Goal: Register for event/course

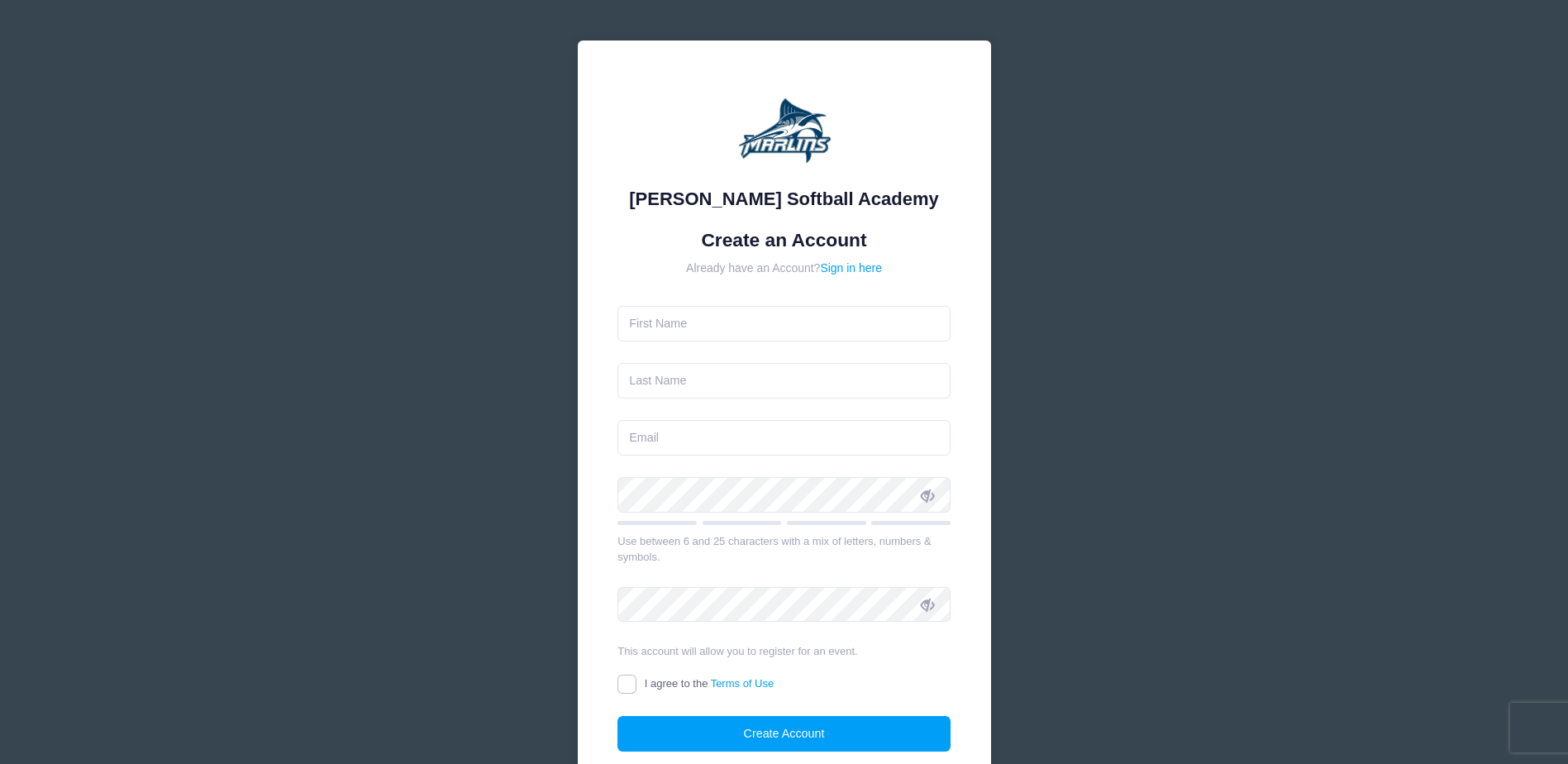
click at [678, 313] on input "text" at bounding box center [784, 324] width 333 height 36
type input "[PERSON_NAME]"
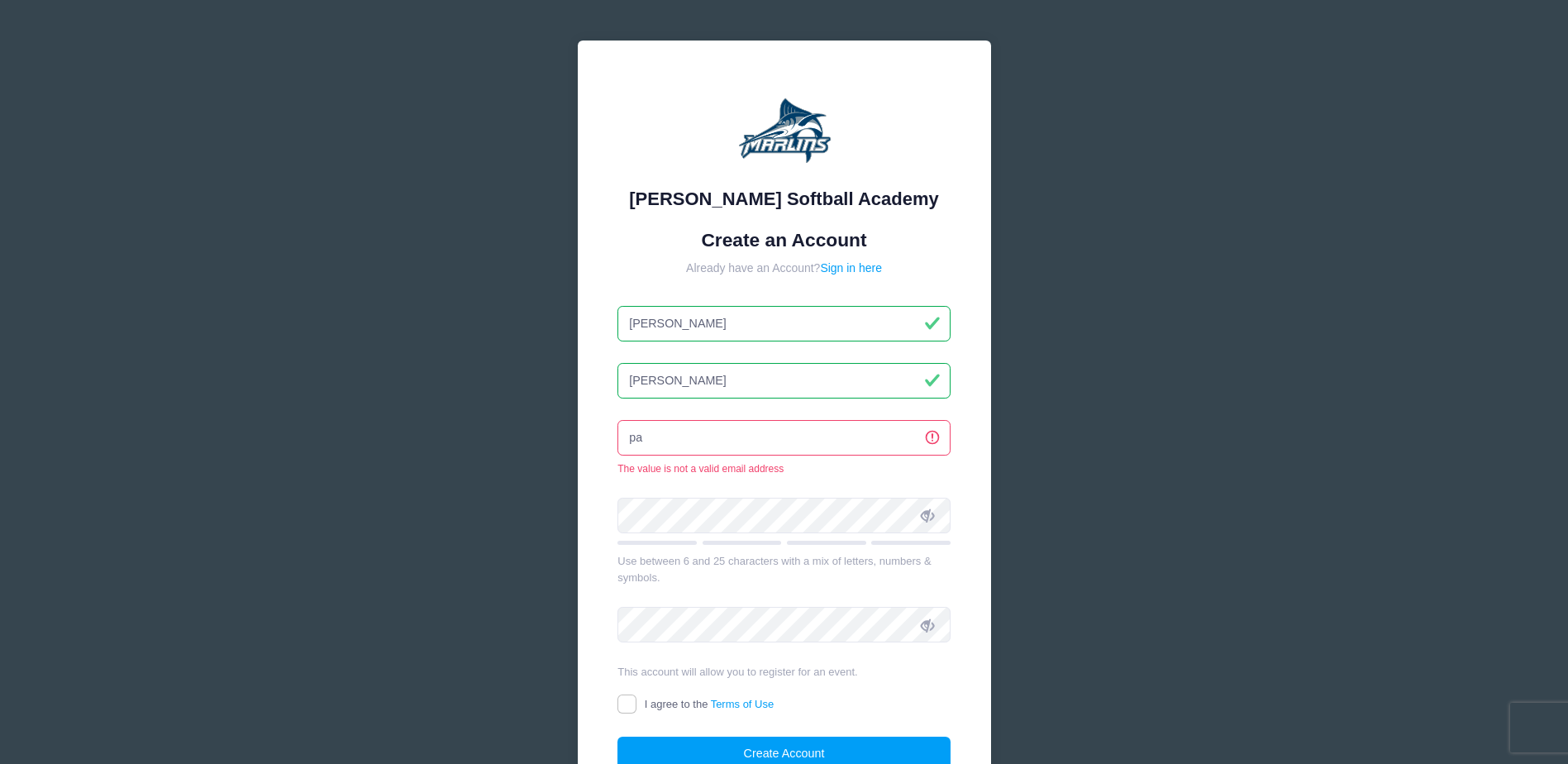
type input "[EMAIL_ADDRESS][DOMAIN_NAME]"
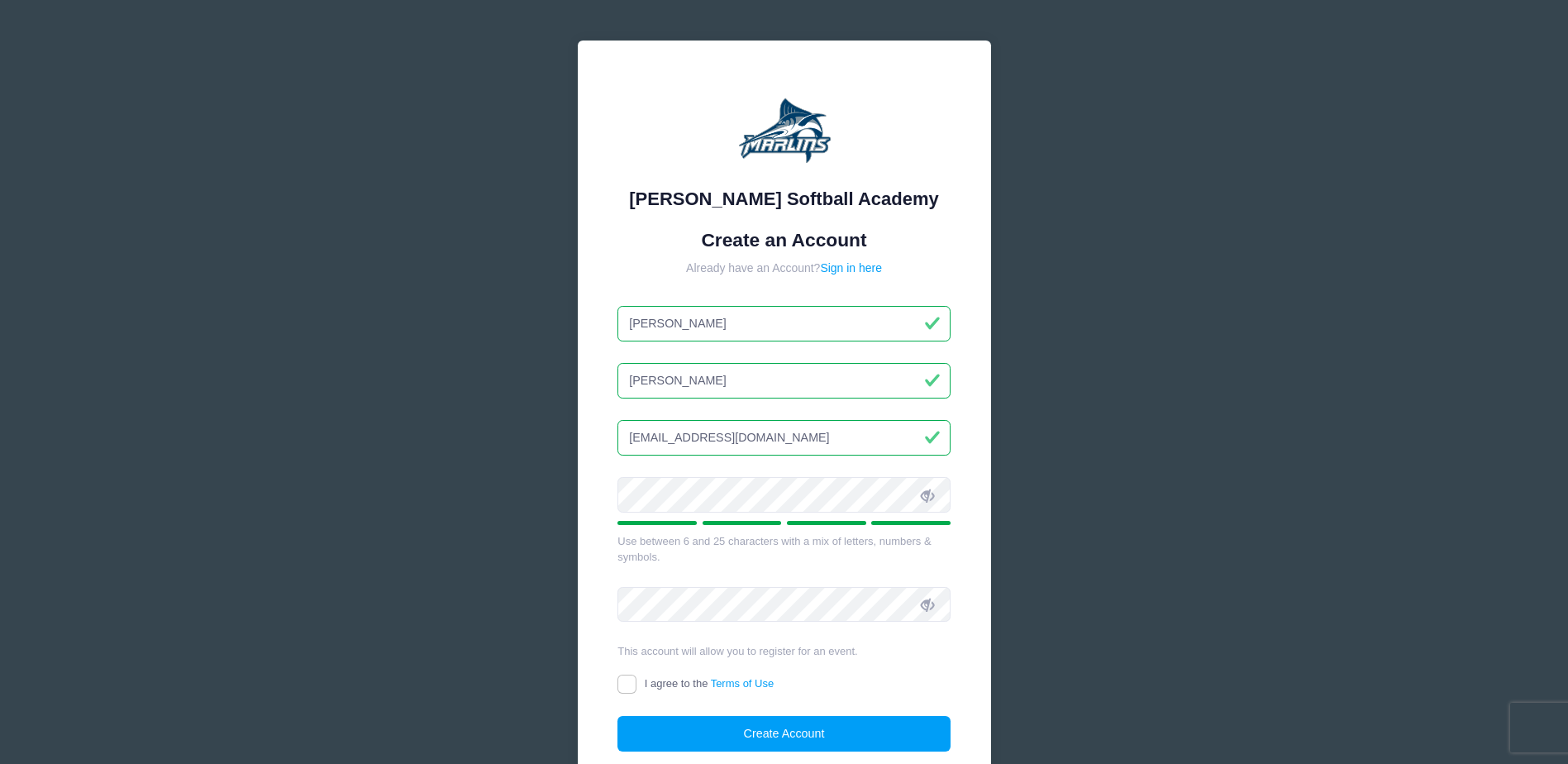
click at [927, 495] on icon at bounding box center [927, 495] width 13 height 13
click at [629, 682] on input "I agree to the Terms of Use" at bounding box center [627, 684] width 19 height 19
checkbox input "true"
click at [707, 731] on button "Create Account" at bounding box center [784, 734] width 333 height 36
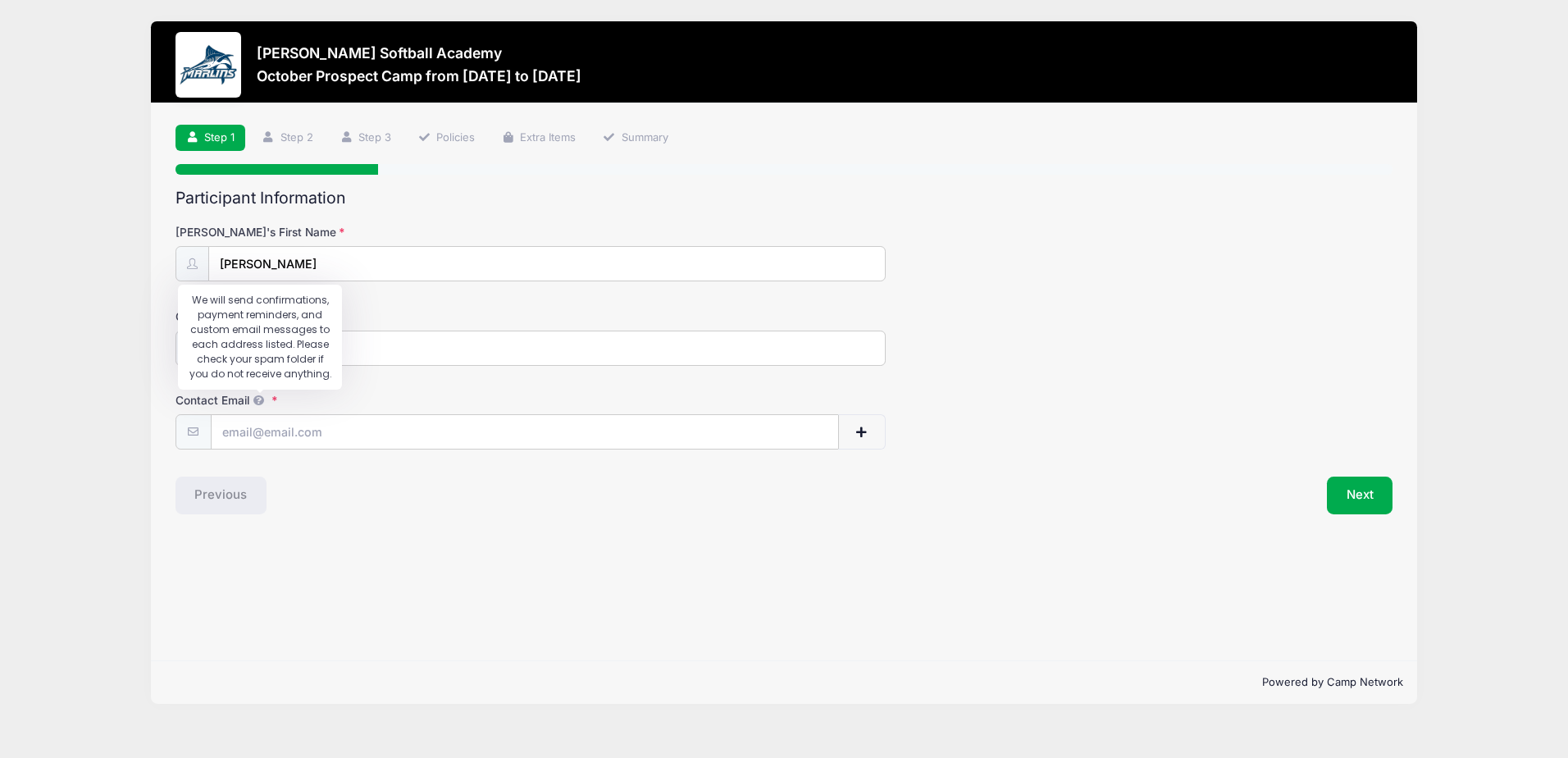
click at [260, 401] on icon at bounding box center [258, 401] width 13 height 11
click at [260, 416] on input "Contact Email" at bounding box center [525, 433] width 626 height 35
click at [255, 398] on icon at bounding box center [258, 401] width 13 height 11
click at [255, 416] on input "Contact Email" at bounding box center [525, 433] width 626 height 35
click at [250, 424] on input "Contact Email" at bounding box center [525, 433] width 626 height 35
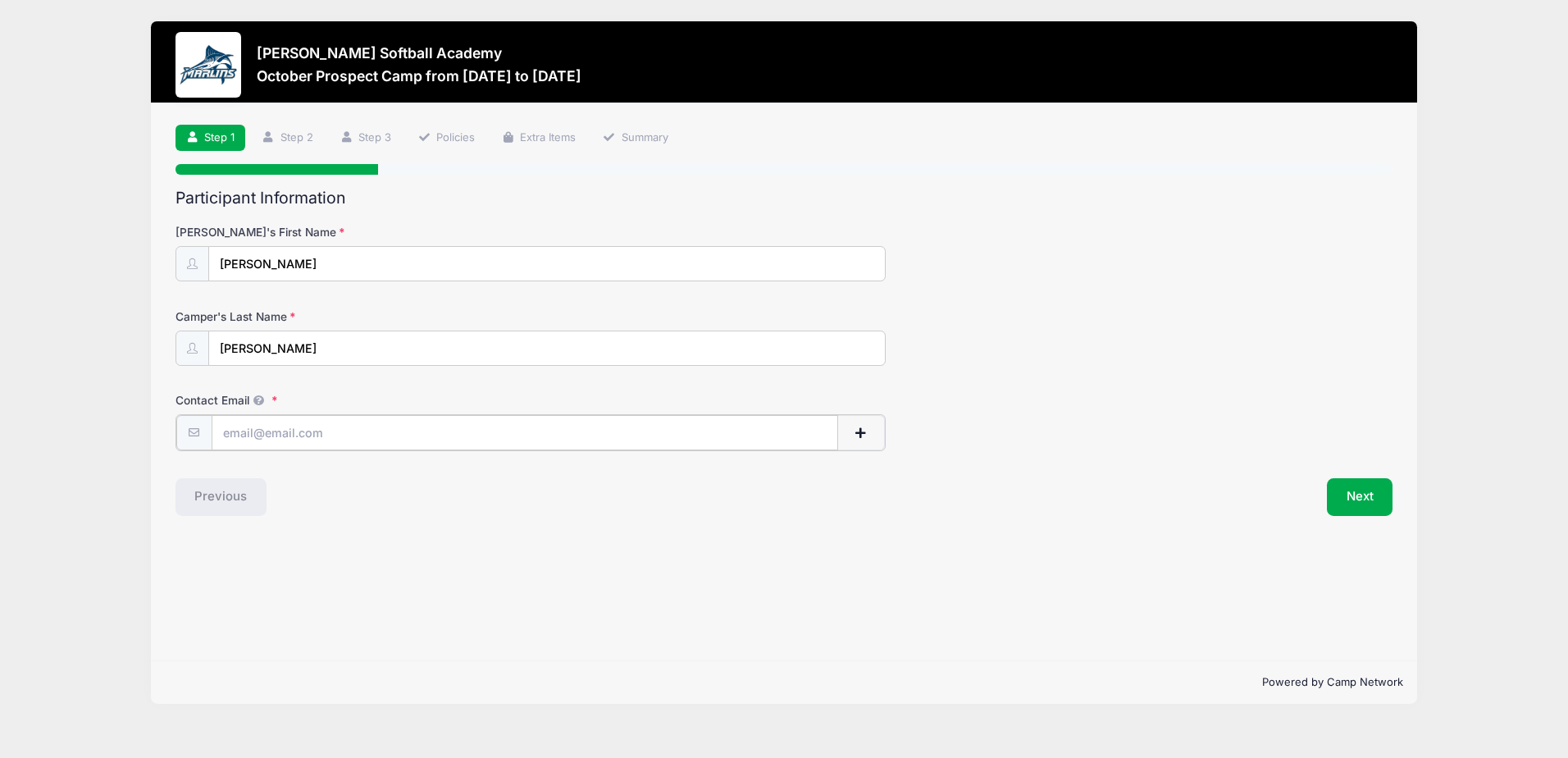
type input "[EMAIL_ADDRESS][DOMAIN_NAME]"
click at [860, 427] on span "button" at bounding box center [860, 432] width 15 height 11
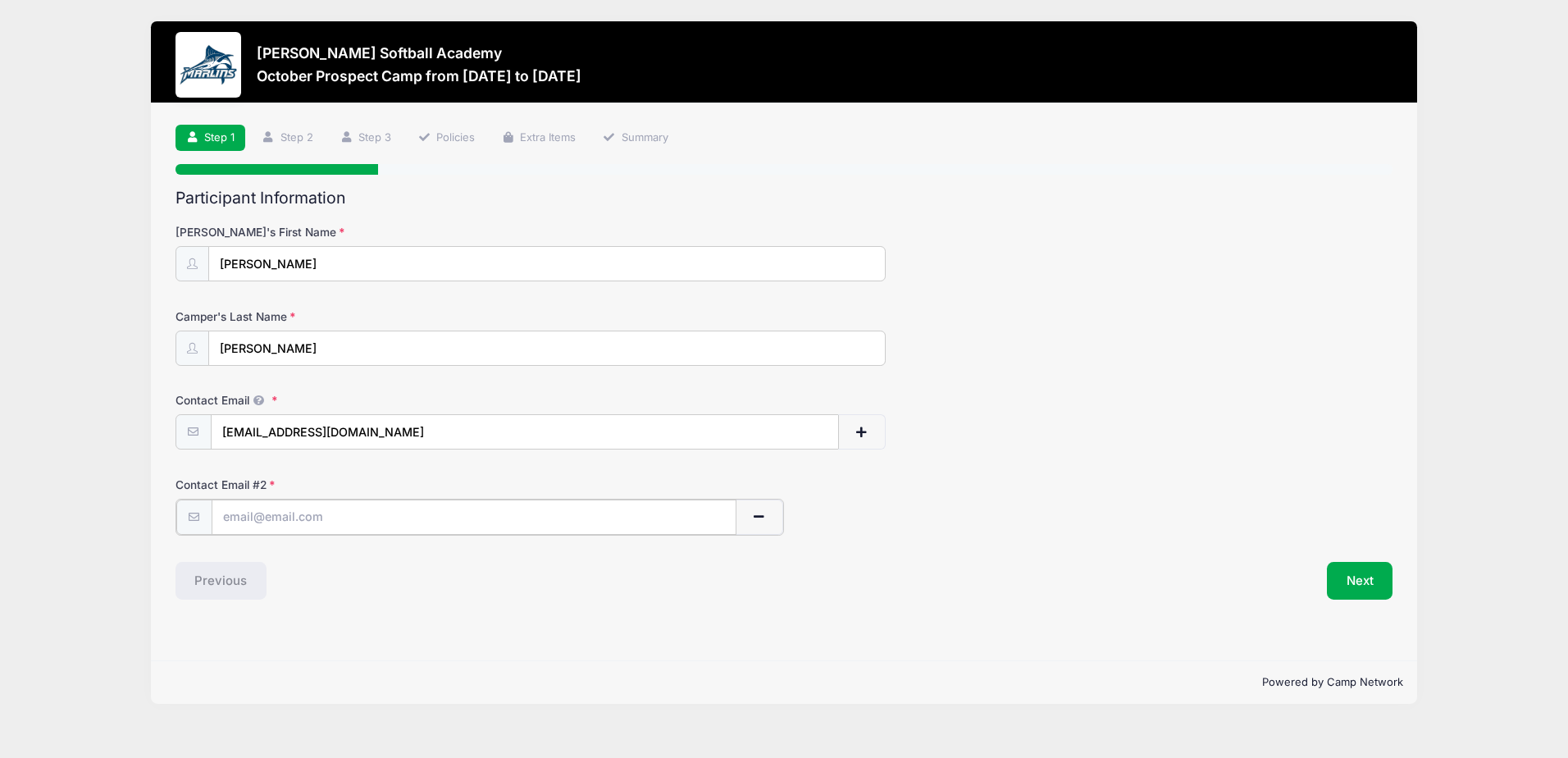
click at [241, 522] on input "text" at bounding box center [474, 517] width 525 height 35
type input "laneylippy@gmail.com"
click at [1363, 582] on button "Next" at bounding box center [1360, 579] width 66 height 38
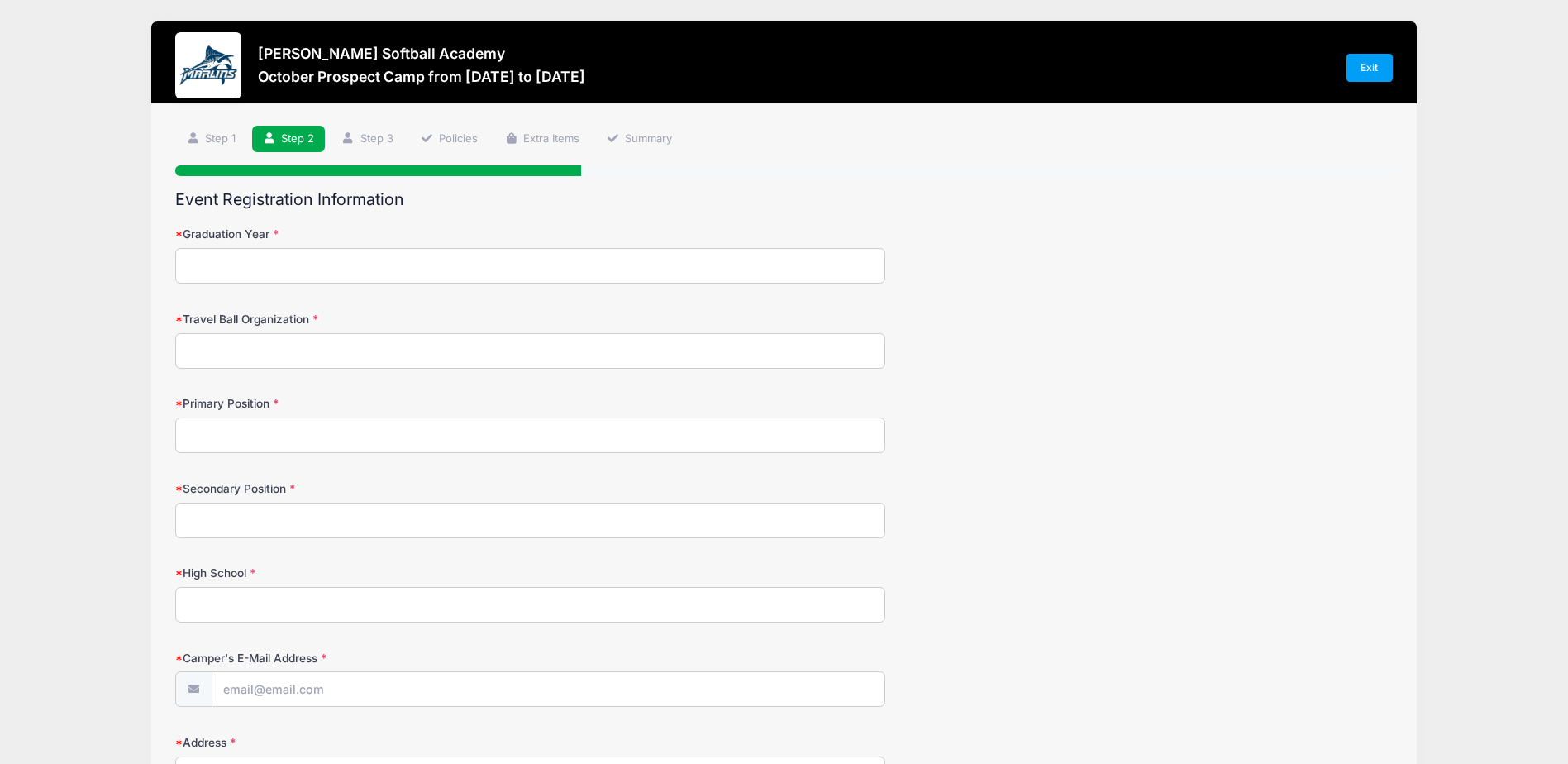
click at [350, 259] on input "Graduation Year" at bounding box center [530, 266] width 710 height 36
type input "2027"
click at [303, 350] on input "Travel Ball Organization" at bounding box center [530, 351] width 710 height 36
type input "North Carroll Hot Shots Fastpitch Softball"
type input "[EMAIL_ADDRESS][DOMAIN_NAME]"
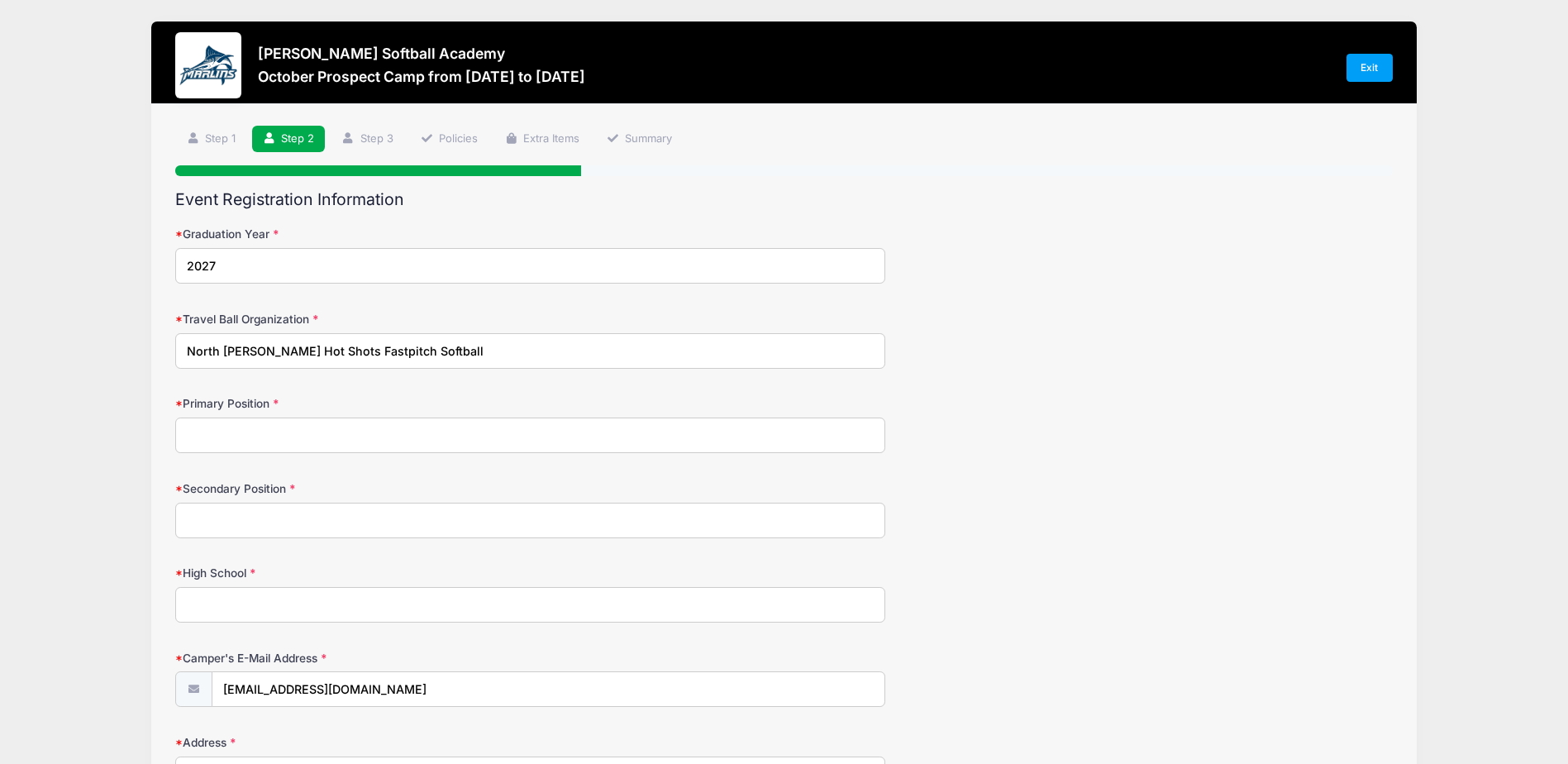
type input "4907 Skyview Dr"
type input "Glenville"
select select "PA"
type input "17329"
type input "(717) 465-7281"
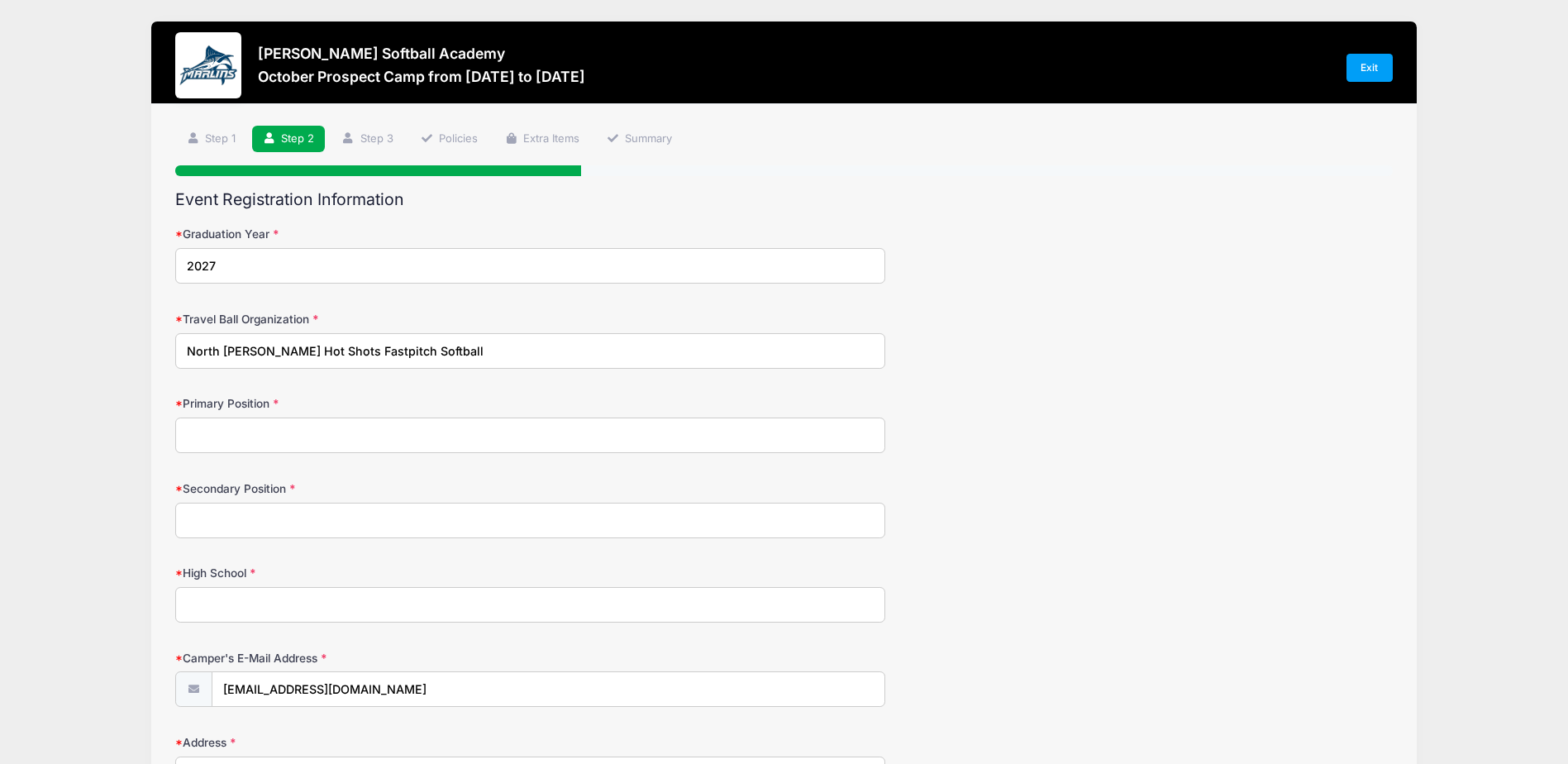
click at [300, 438] on input "Primary Position" at bounding box center [530, 436] width 710 height 36
type input "Shortstop"
type input "s"
type input "Second Base"
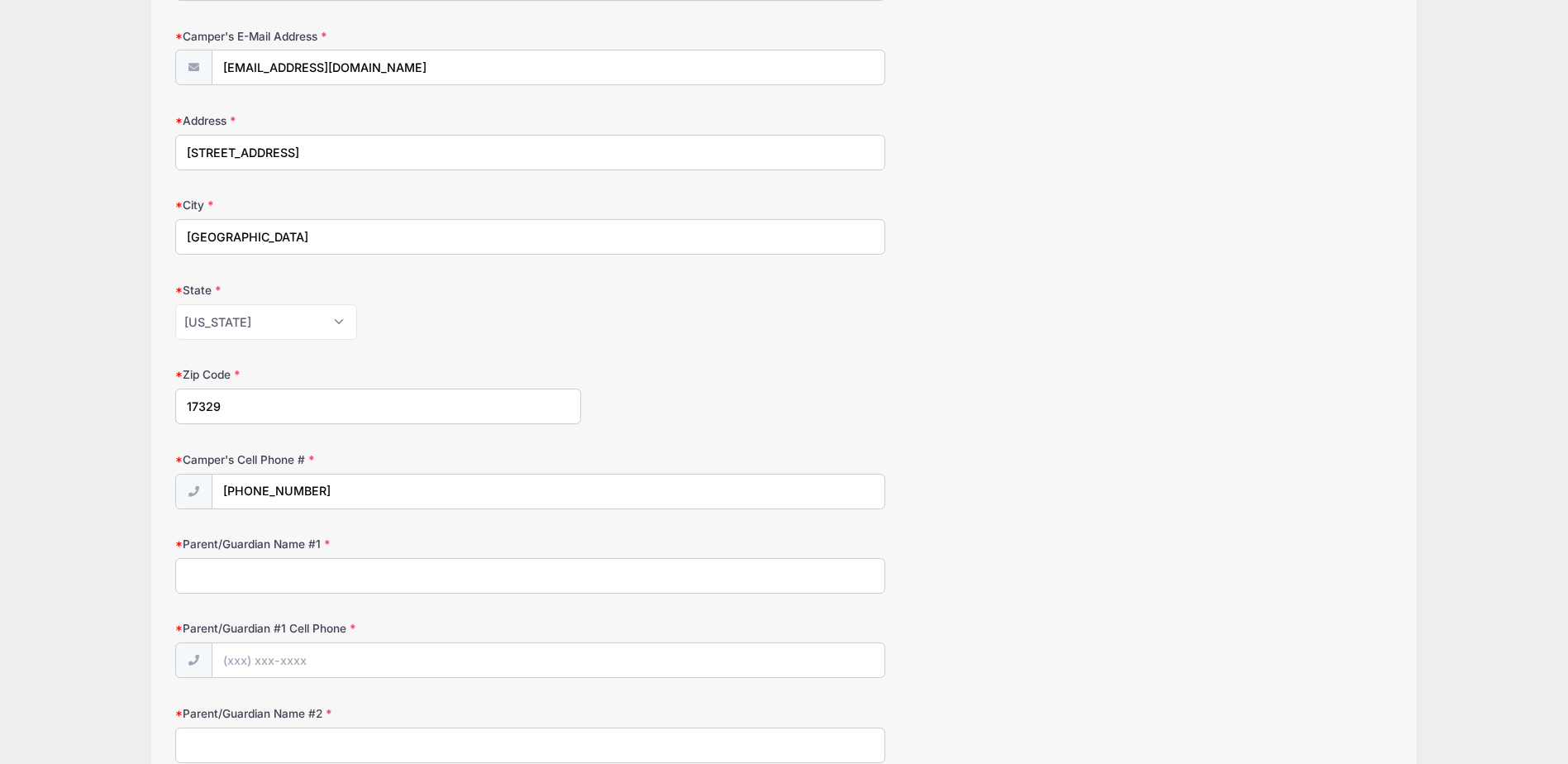
scroll to position [662, 0]
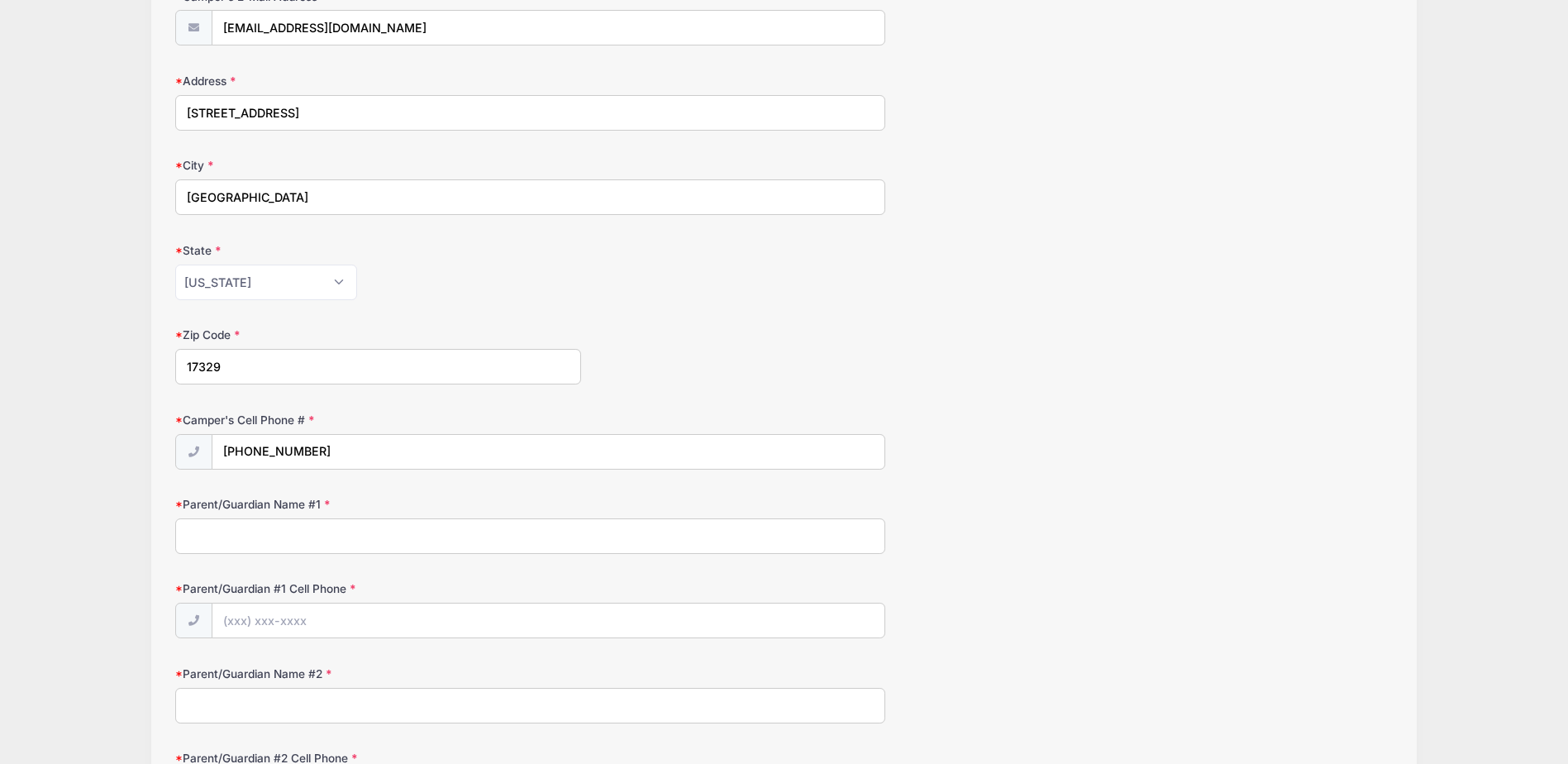
type input "South Western High School"
click at [324, 450] on input "(717) 465-7281" at bounding box center [548, 453] width 673 height 36
type input "(717) 465-3711"
click at [260, 556] on form "Graduation Year 2027 Travel Ball Organization North Carroll Hot Shots Fastpitch…" at bounding box center [783, 263] width 1217 height 1399
click at [253, 542] on input "Parent/Guardian Name #1" at bounding box center [530, 536] width 710 height 36
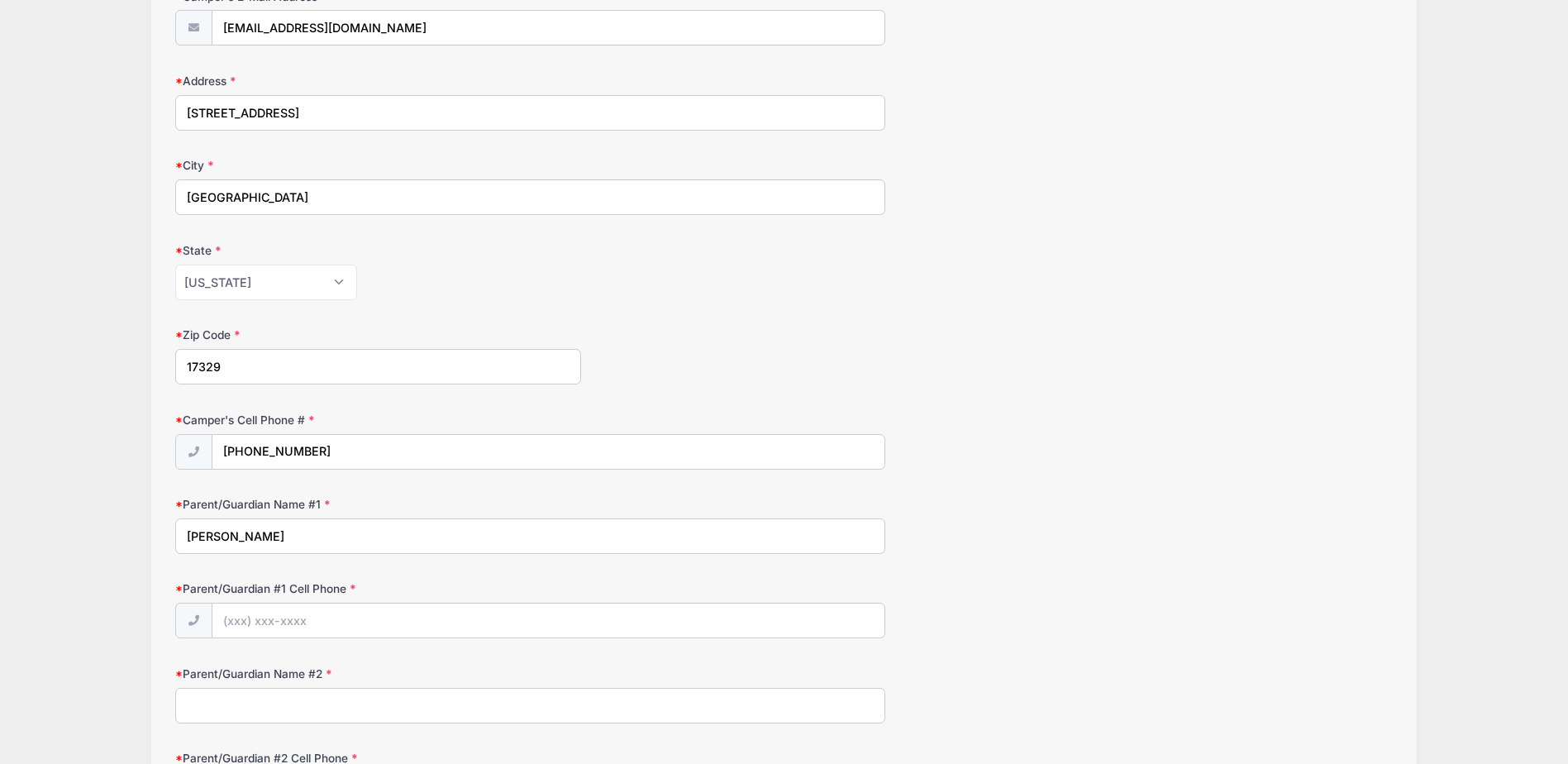
type input "Penny Lippy"
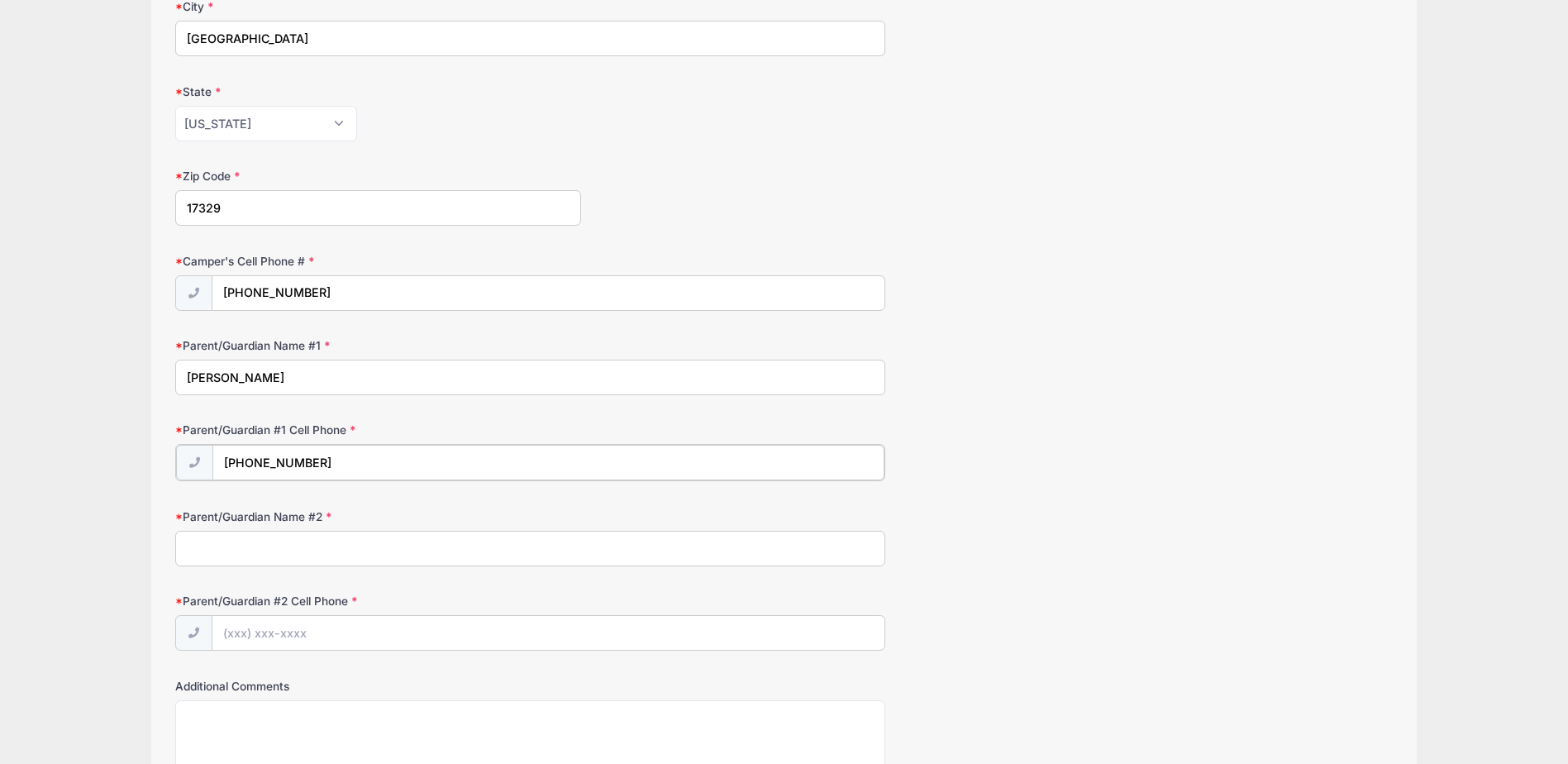
scroll to position [827, 0]
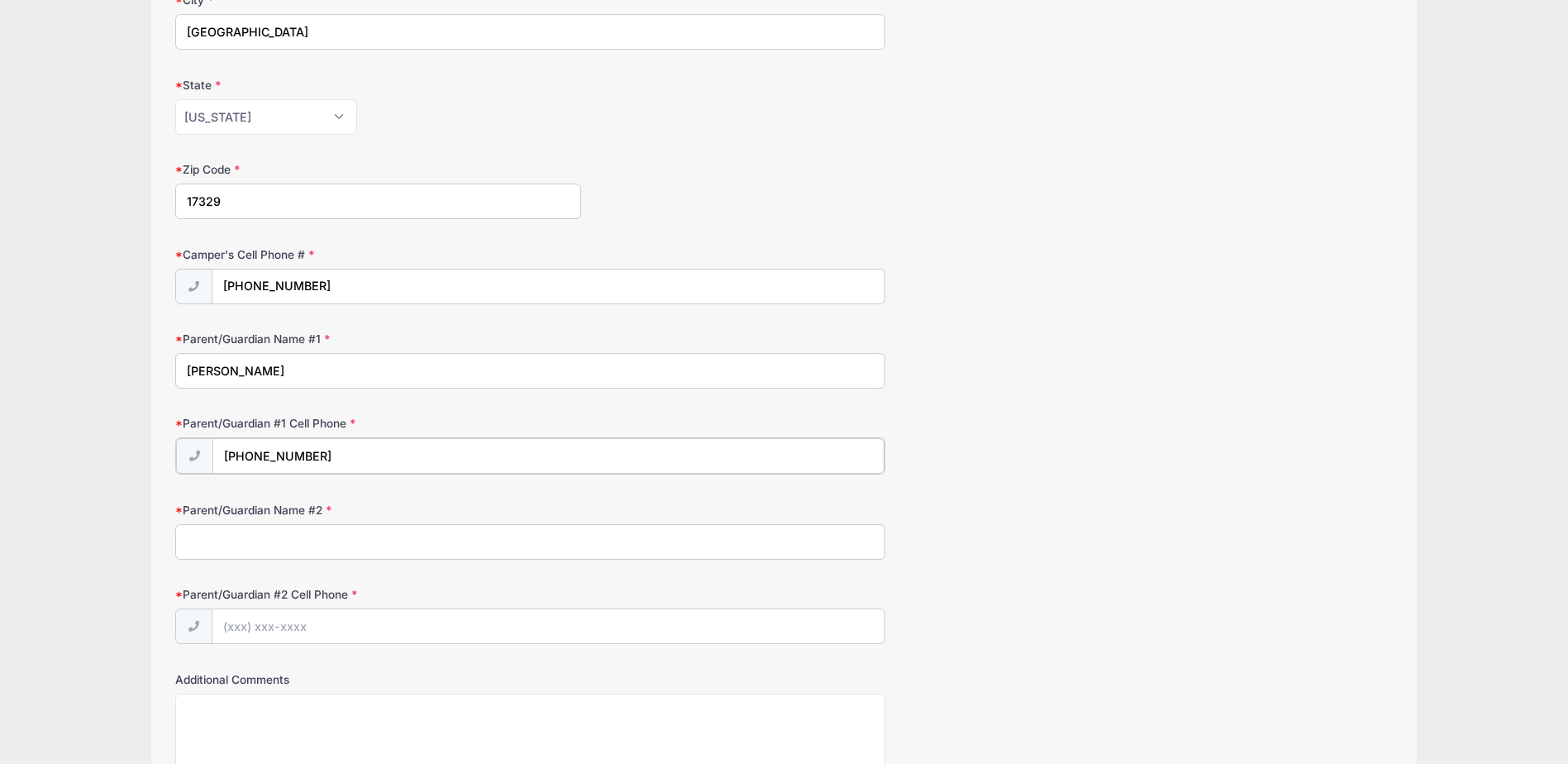
type input "(717) 465-7281"
click at [256, 542] on input "Parent/Guardian Name #2" at bounding box center [530, 541] width 710 height 36
type input "Travis Lippy"
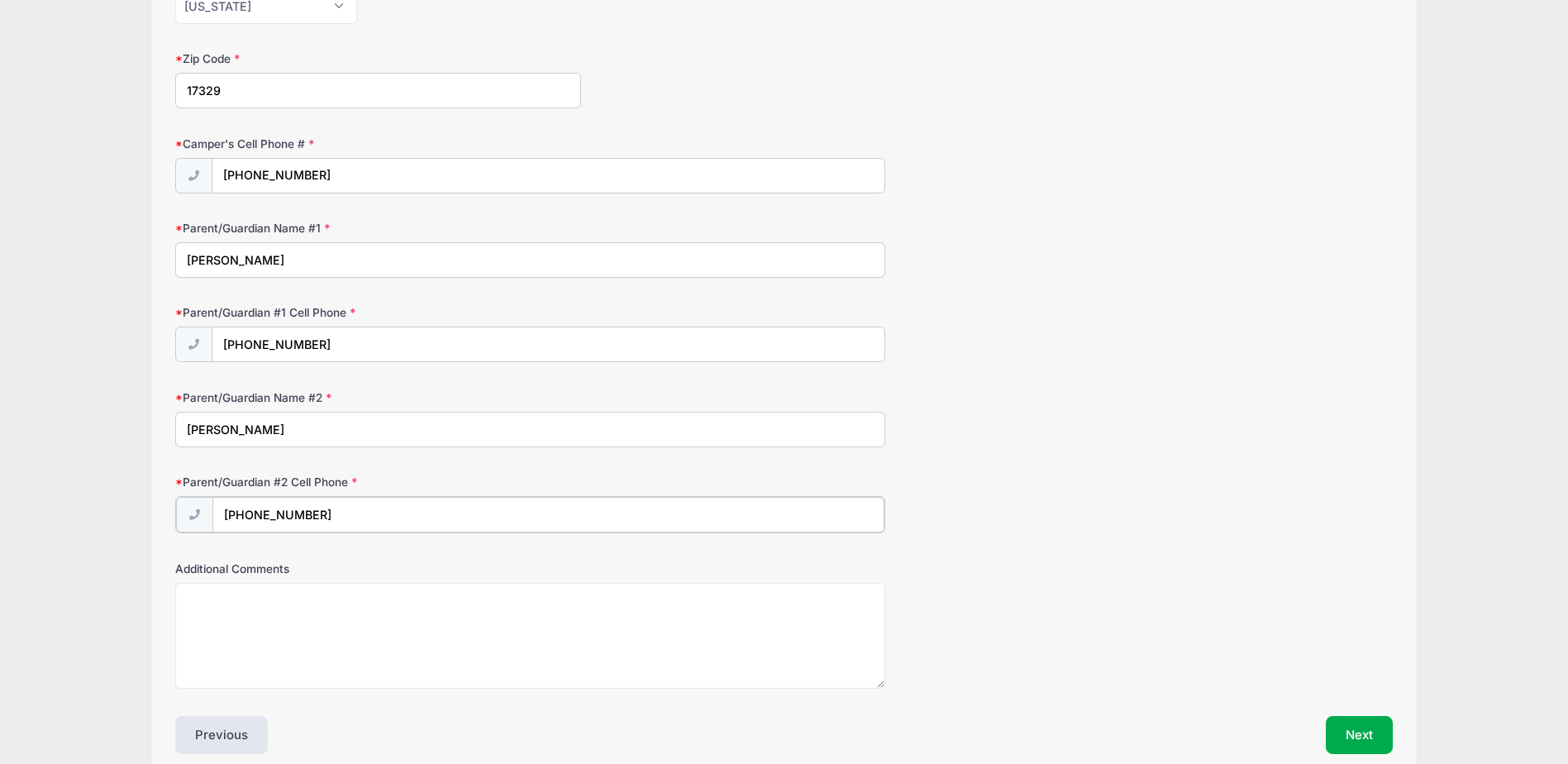
scroll to position [993, 0]
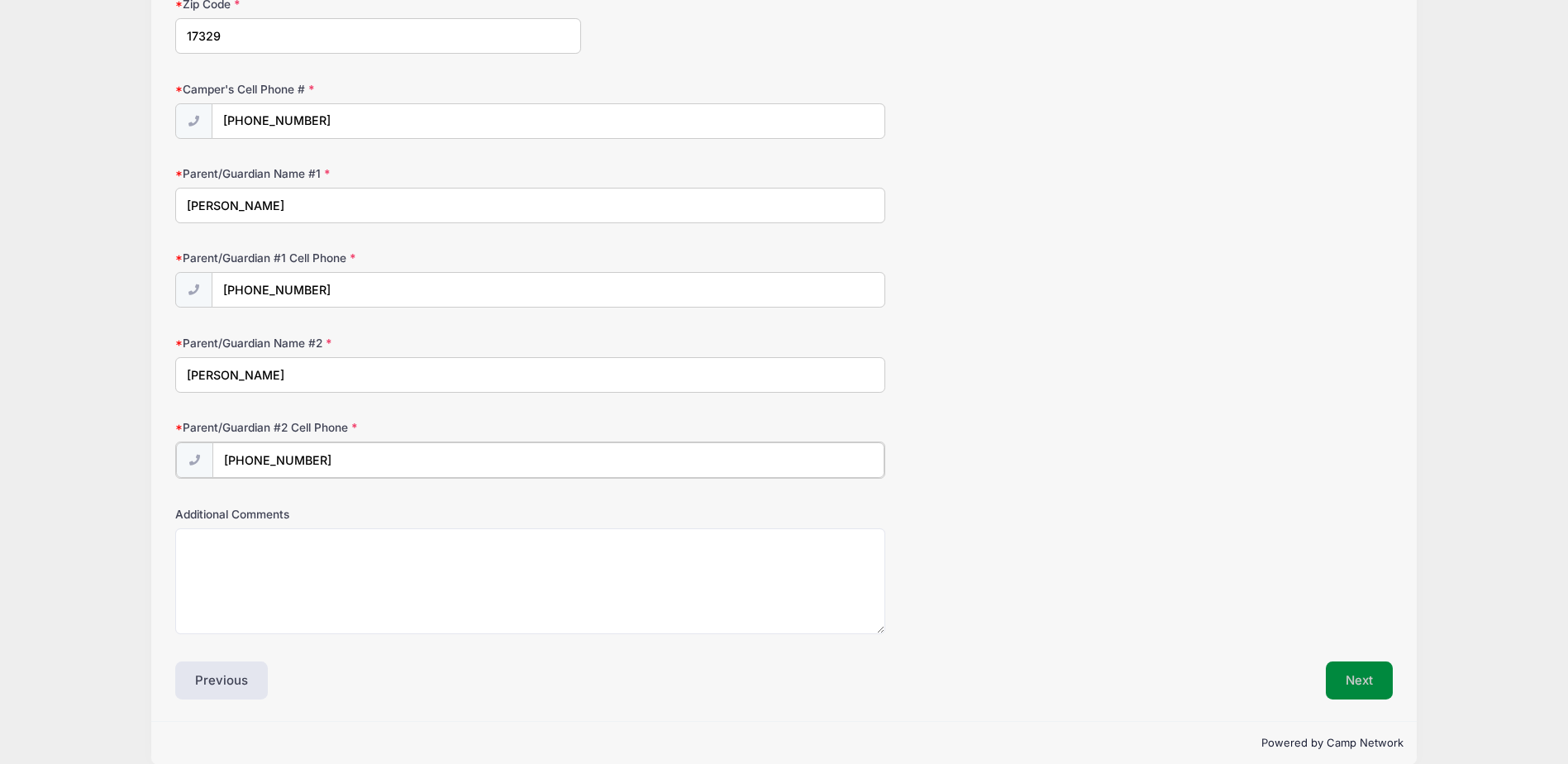
type input "(717) 451-2625"
click at [1357, 676] on button "Next" at bounding box center [1359, 679] width 67 height 38
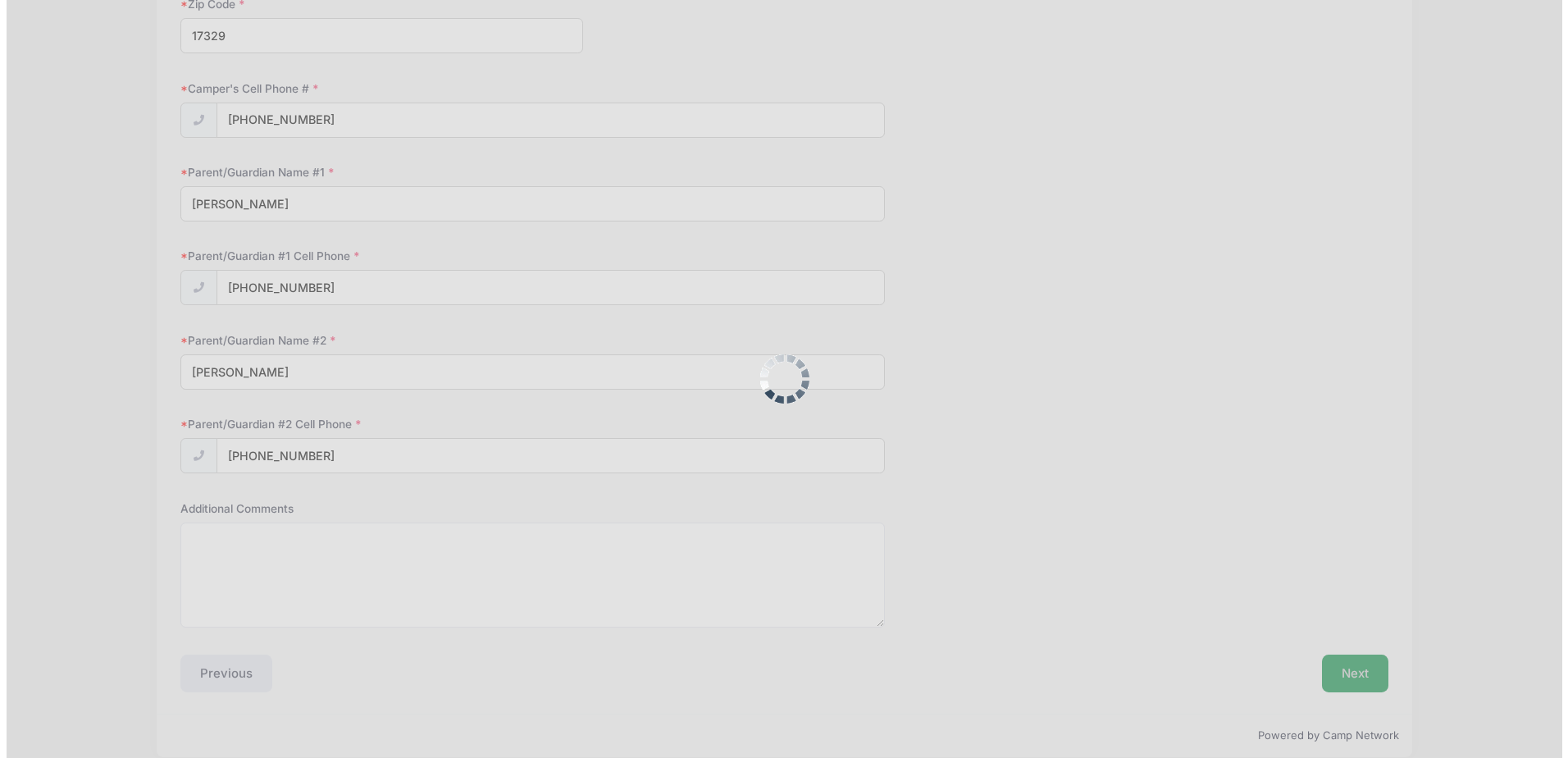
scroll to position [0, 0]
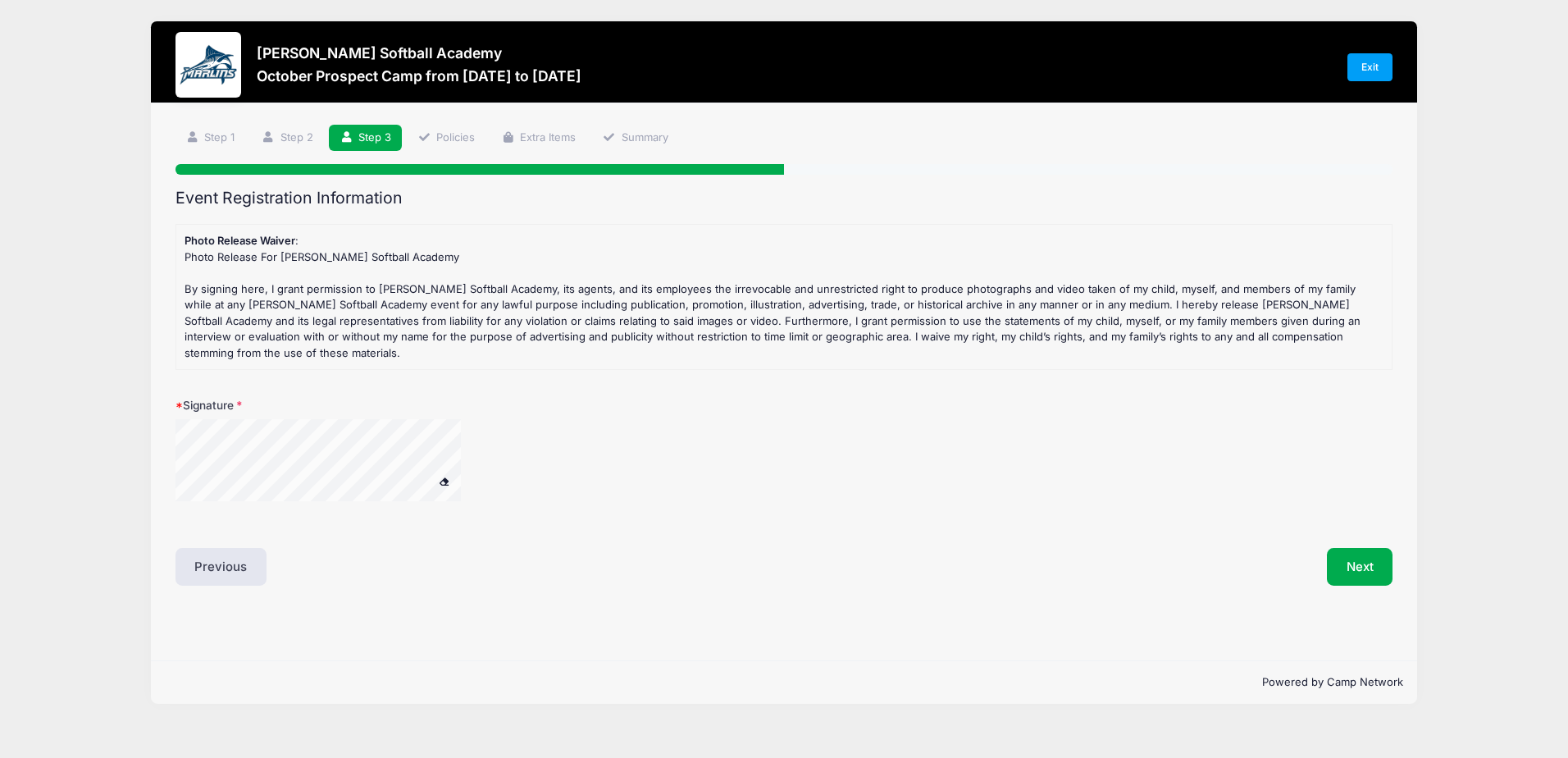
click at [448, 477] on span at bounding box center [444, 481] width 11 height 9
click at [441, 477] on span at bounding box center [444, 481] width 11 height 9
click at [439, 477] on span at bounding box center [444, 481] width 11 height 9
click at [1351, 548] on button "Next" at bounding box center [1360, 567] width 66 height 38
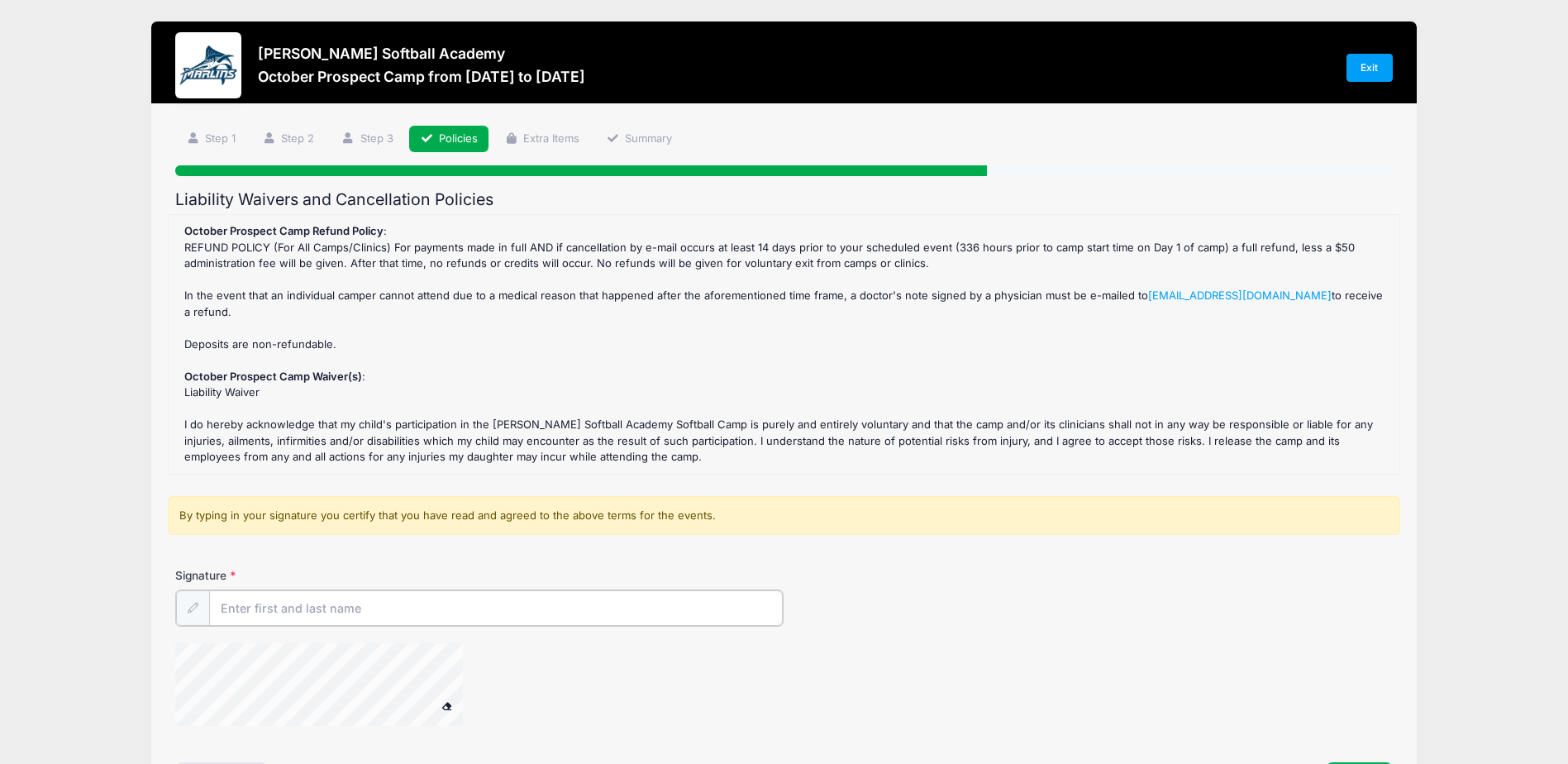
click at [253, 608] on input "Signature" at bounding box center [495, 608] width 573 height 36
type input "Penny A Lippy"
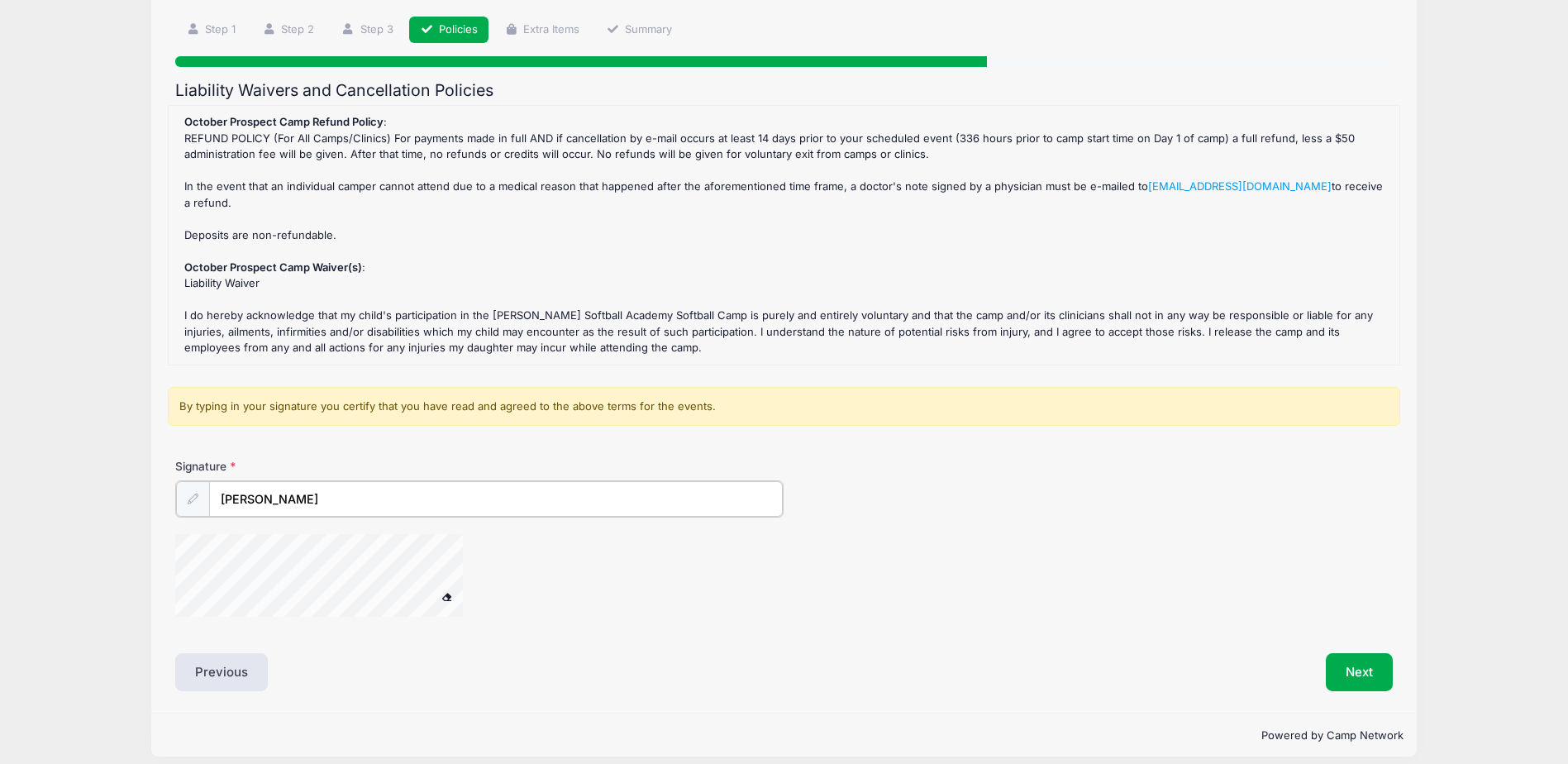
scroll to position [124, 0]
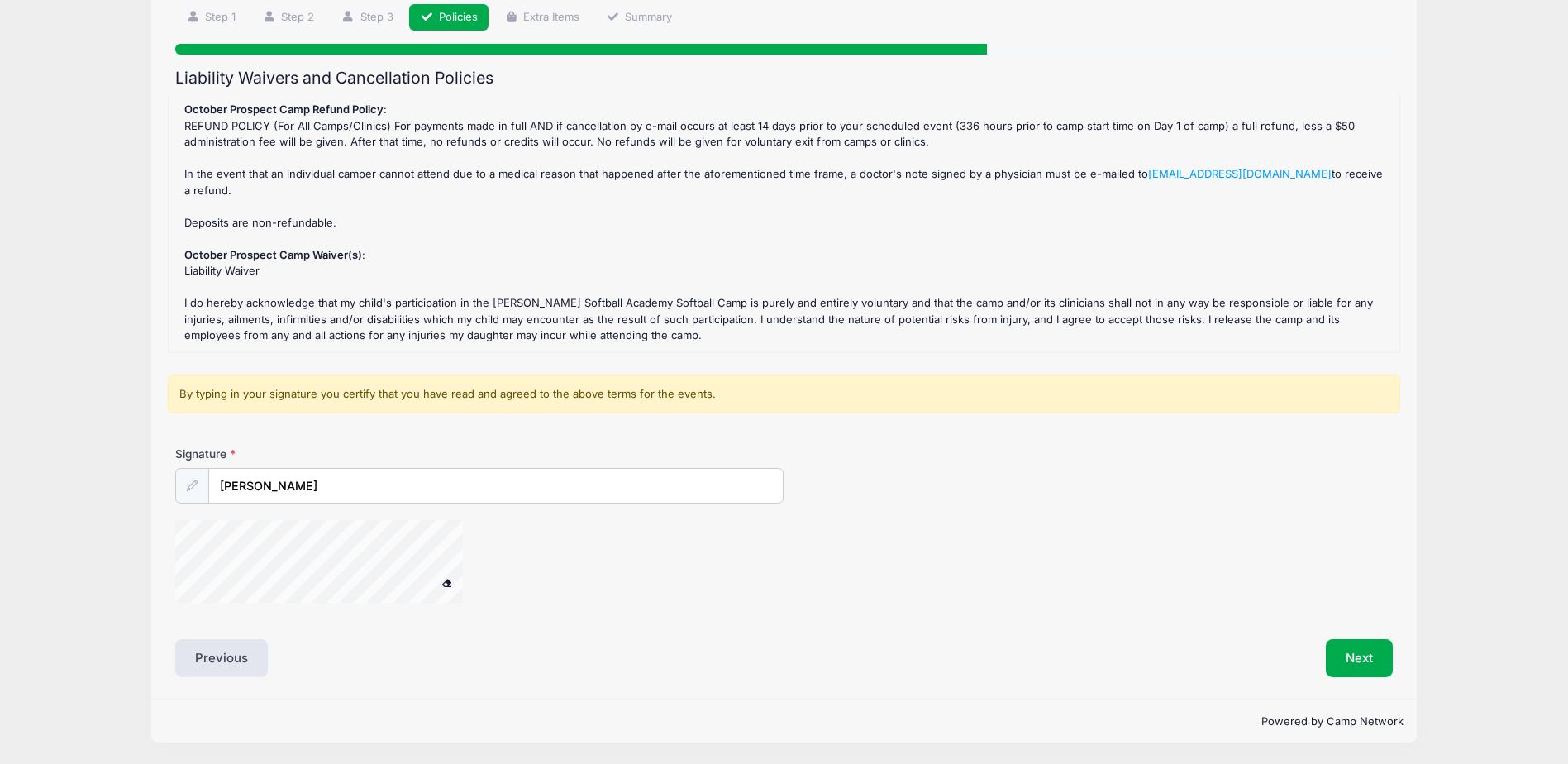
click at [443, 584] on span at bounding box center [446, 583] width 12 height 9
click at [449, 583] on span at bounding box center [446, 583] width 12 height 9
click at [1340, 654] on button "Next" at bounding box center [1359, 658] width 67 height 38
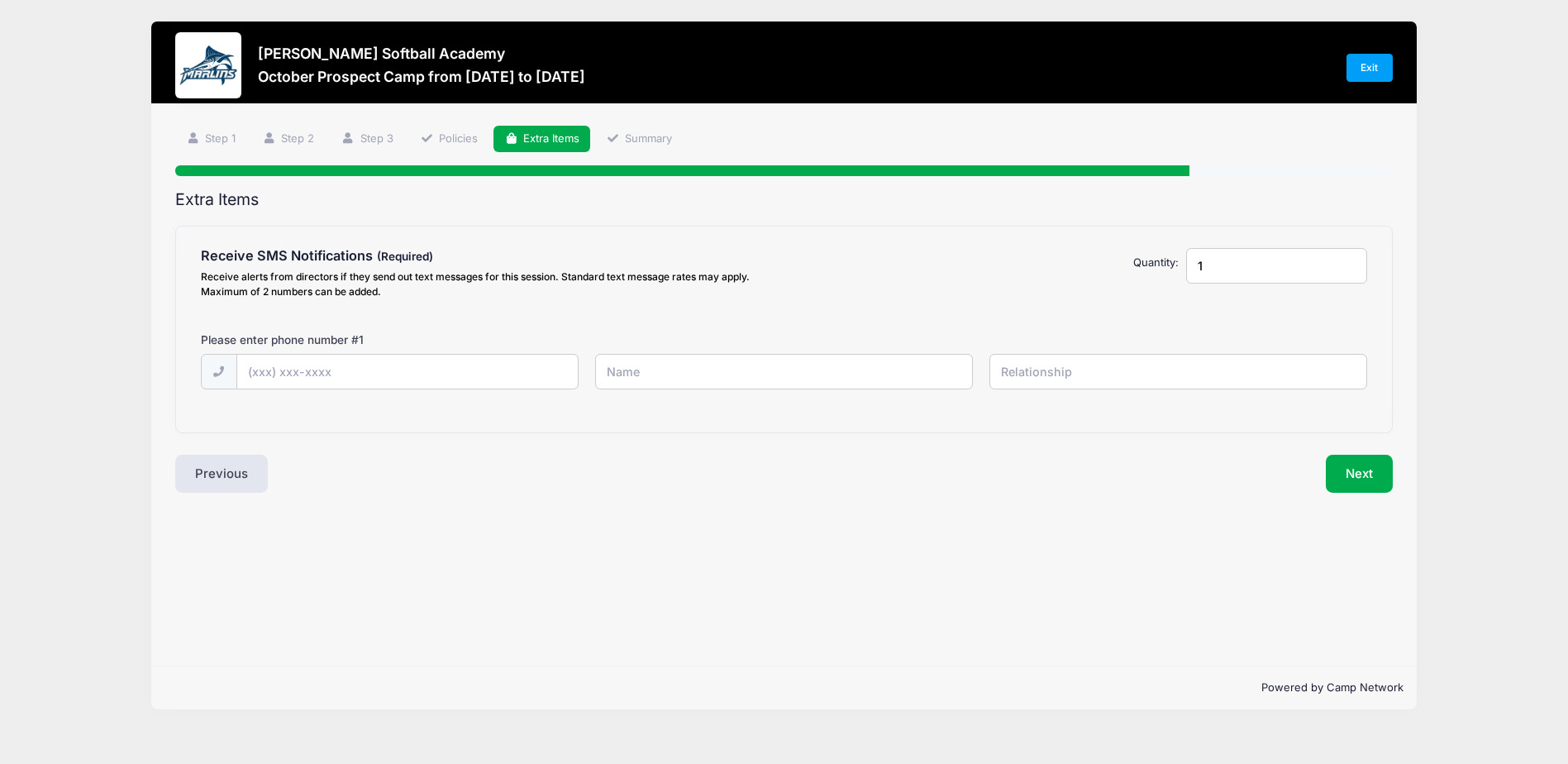
scroll to position [0, 0]
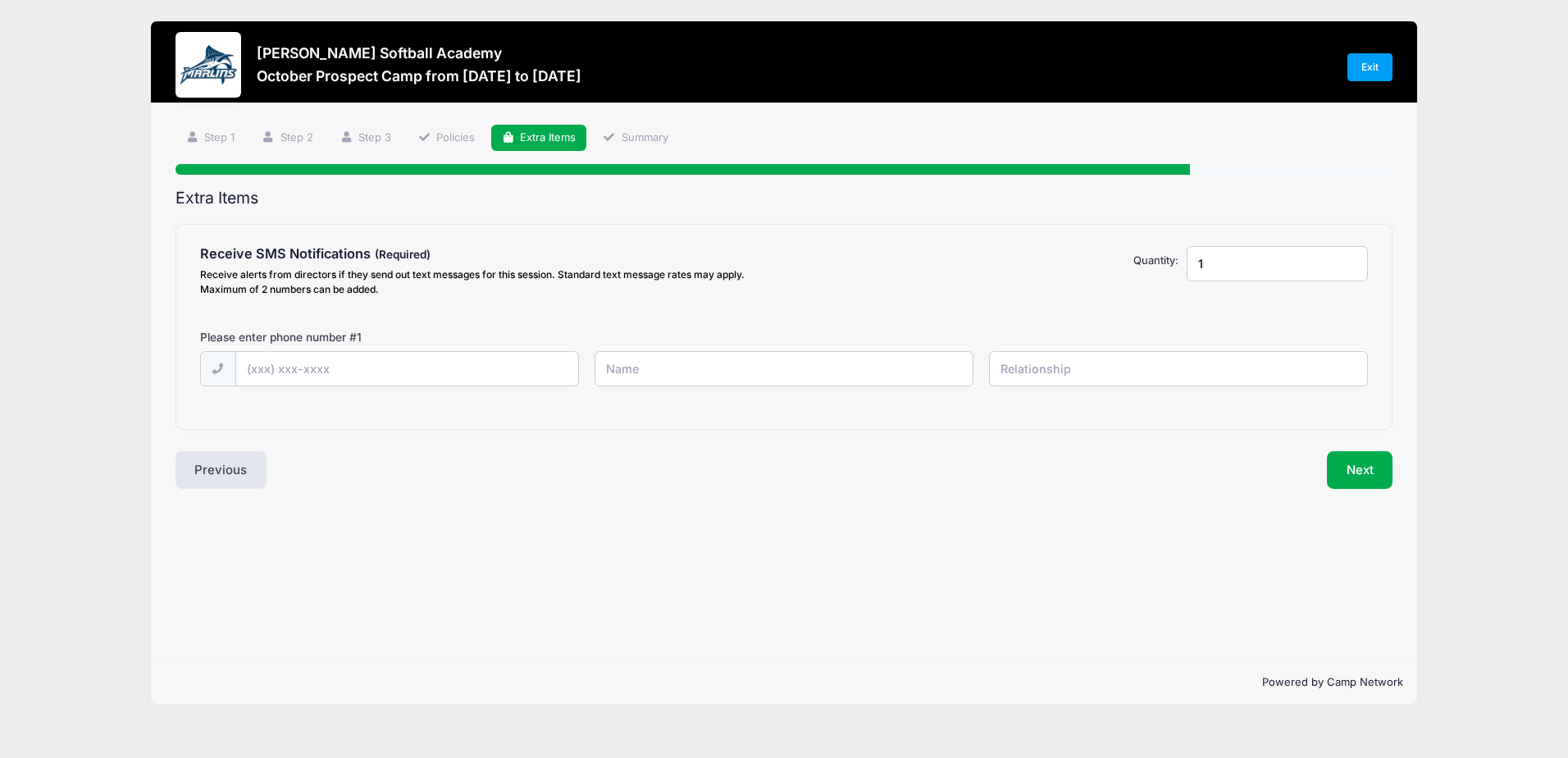
click at [1203, 269] on input "1" at bounding box center [1278, 264] width 182 height 35
type input "2"
click at [1348, 256] on input "2" at bounding box center [1278, 264] width 182 height 35
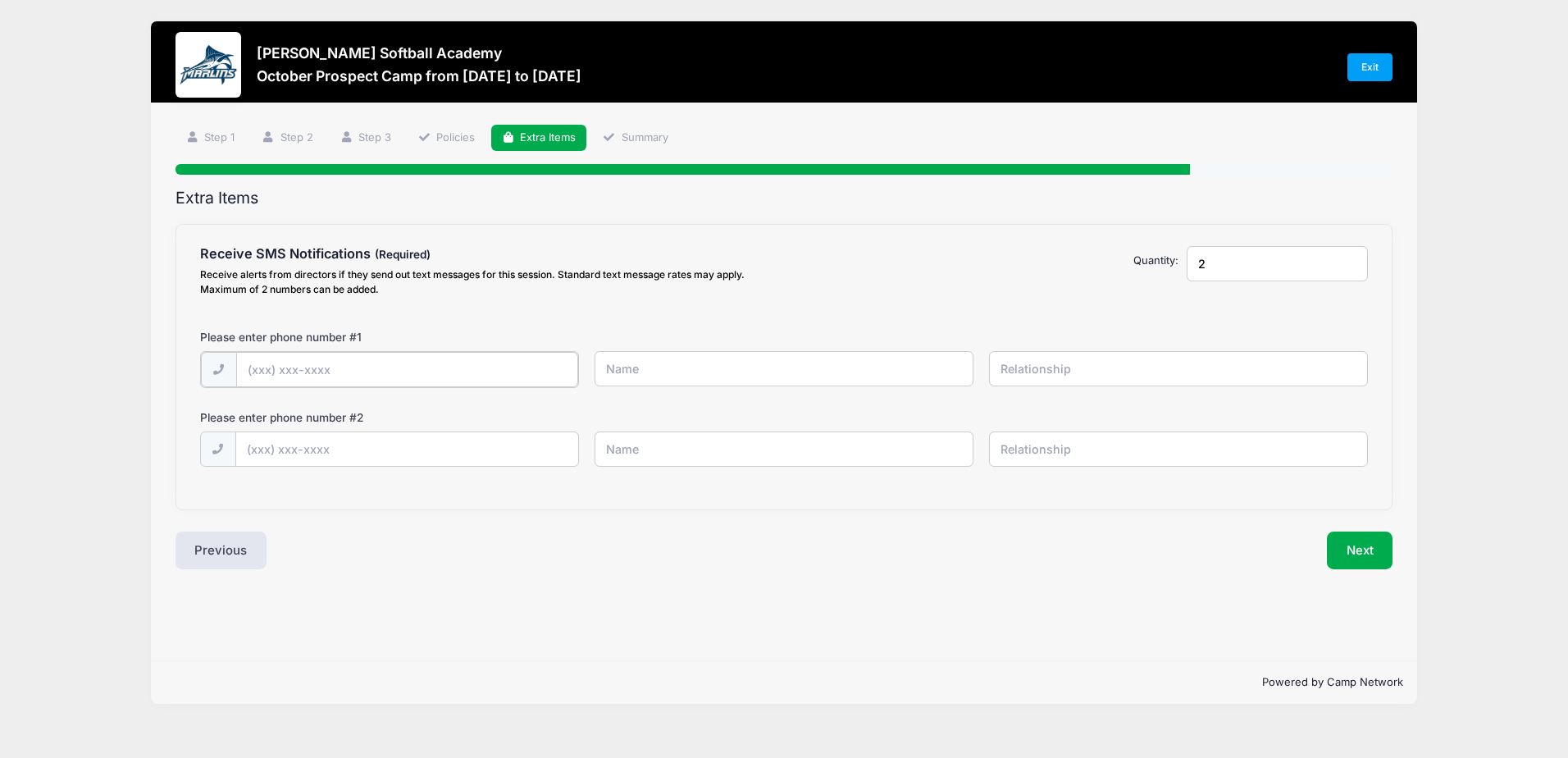
click at [0, 0] on input "text" at bounding box center [0, 0] width 0 height 0
type input "(717) 465-3711"
click at [0, 0] on input "text" at bounding box center [0, 0] width 0 height 0
type input "[PERSON_NAME]"
type input "l"
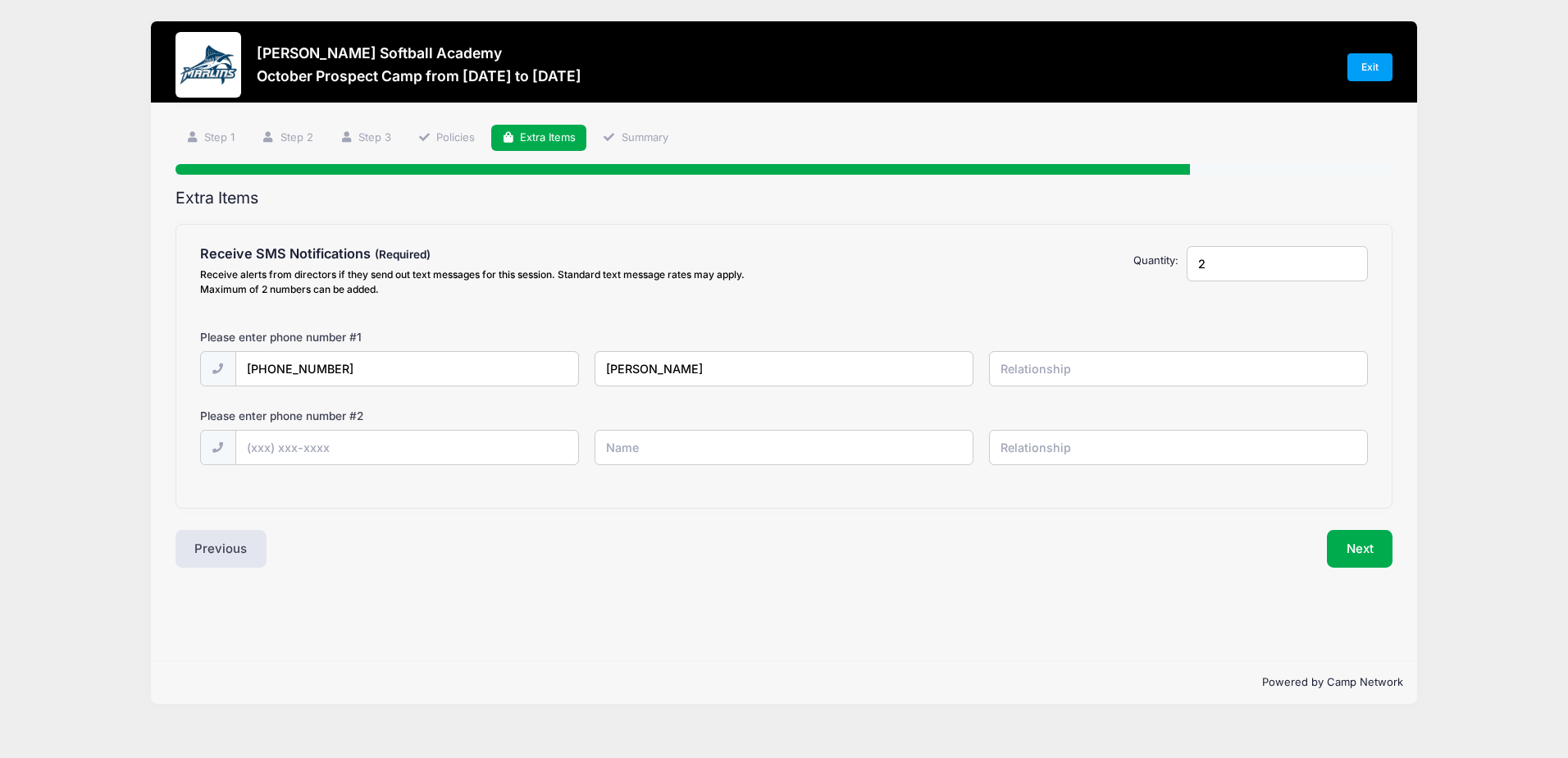
type input "Laney Lippy"
type input "Self"
type input "(717) 465-7281"
type input "Penny Lippy"
type input "Mother"
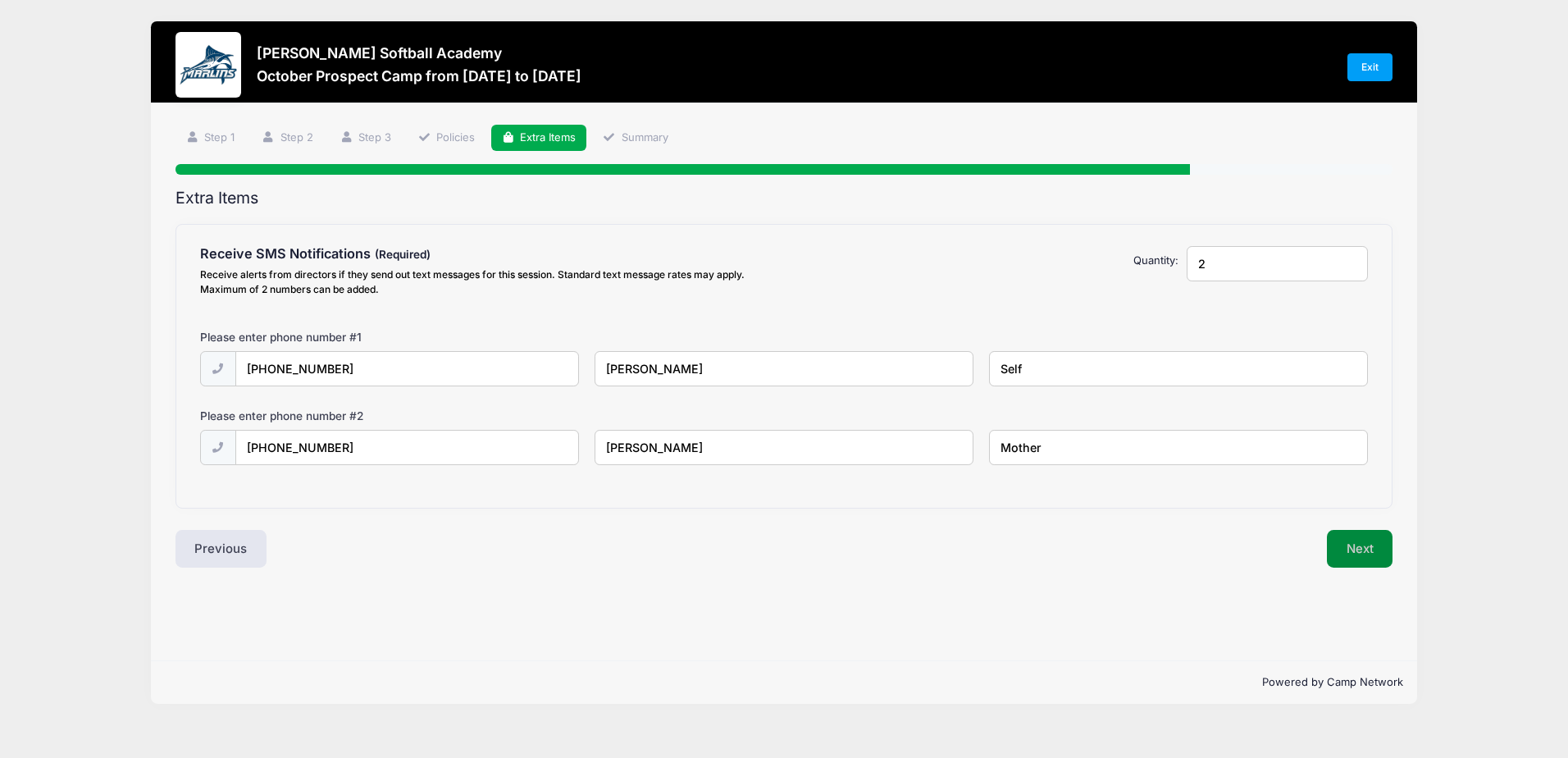
click at [1345, 544] on button "Next" at bounding box center [1360, 549] width 66 height 38
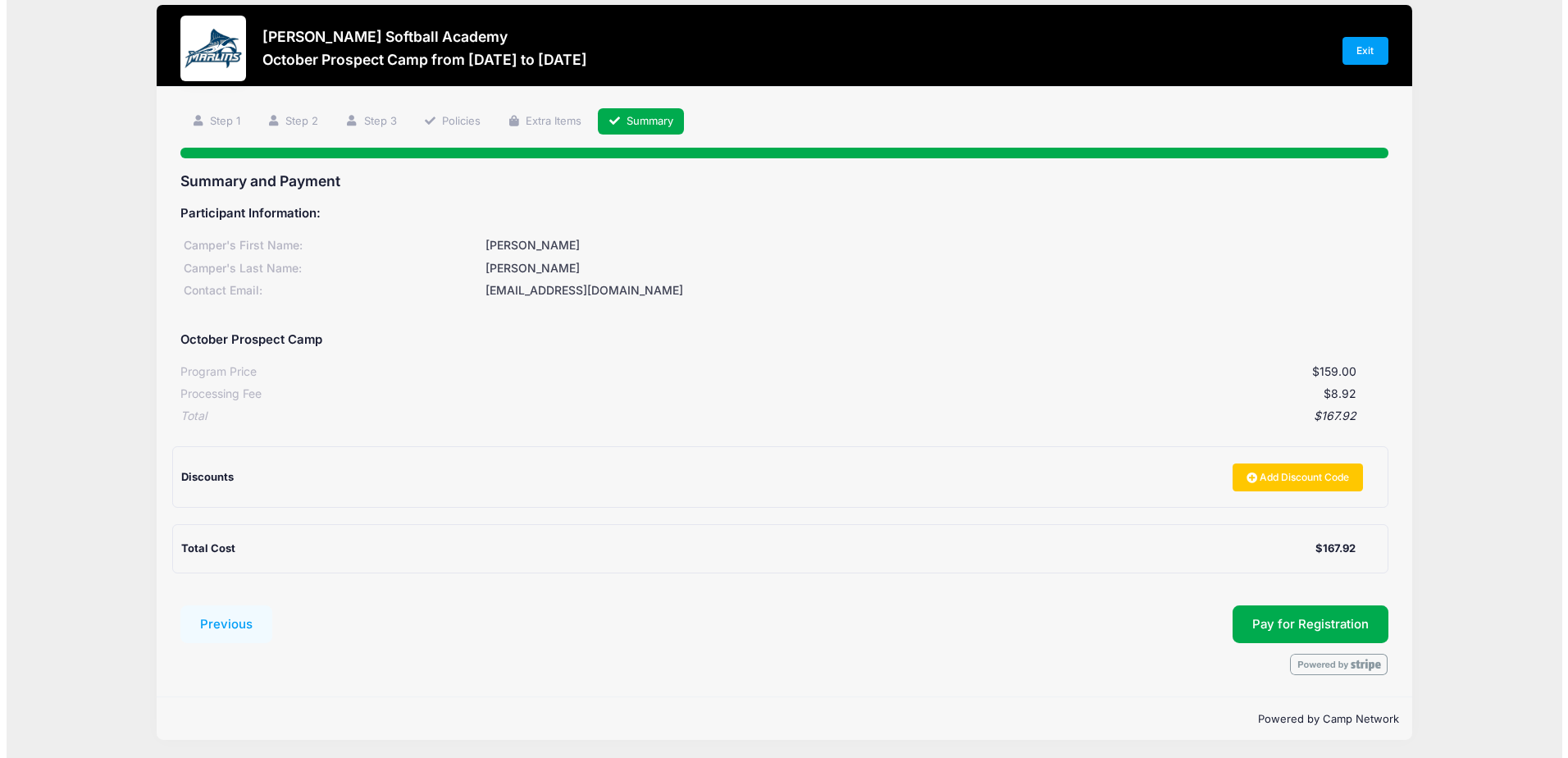
scroll to position [19, 0]
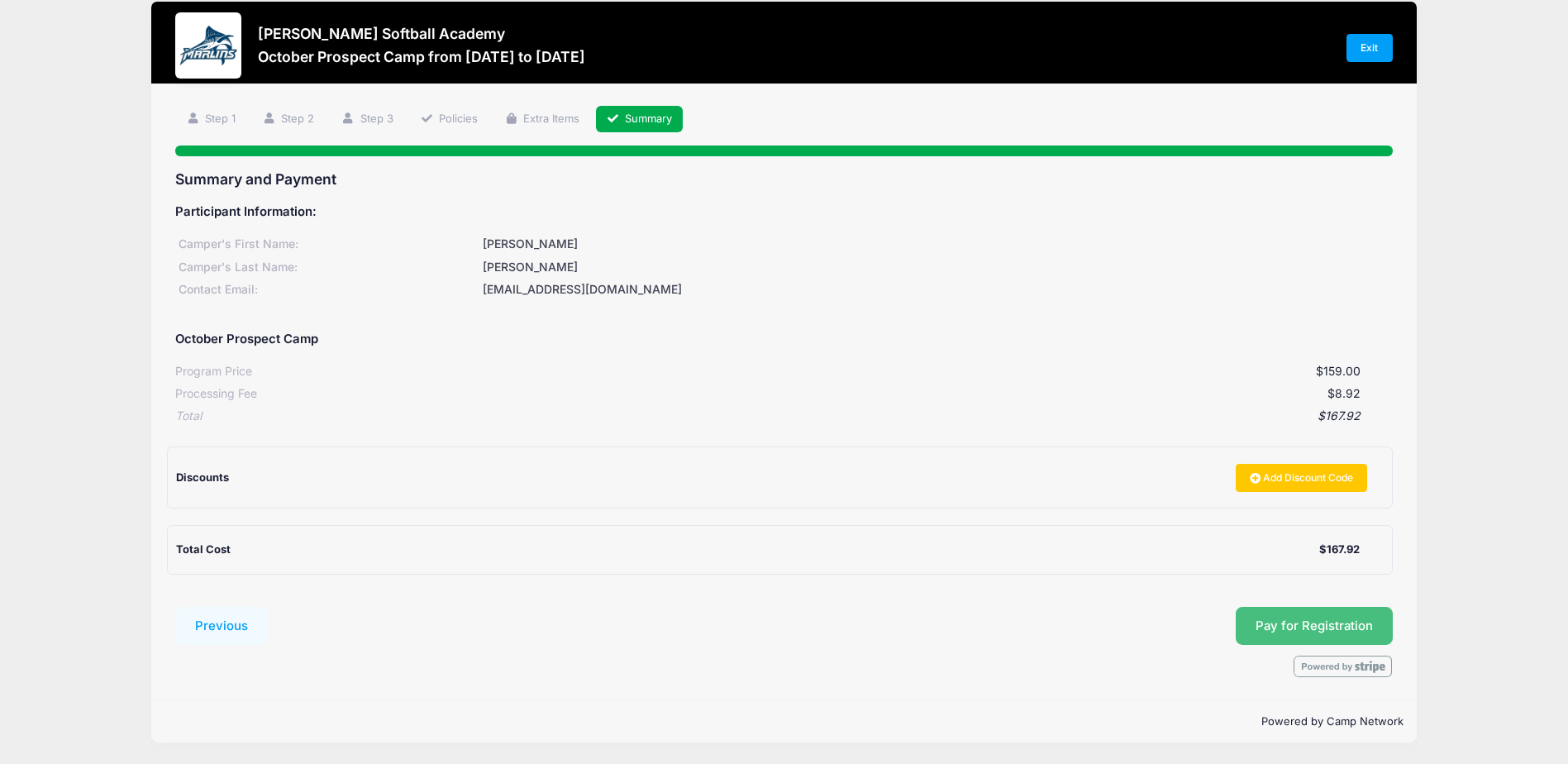
click at [1269, 623] on span "Pay for Registration" at bounding box center [1315, 626] width 117 height 15
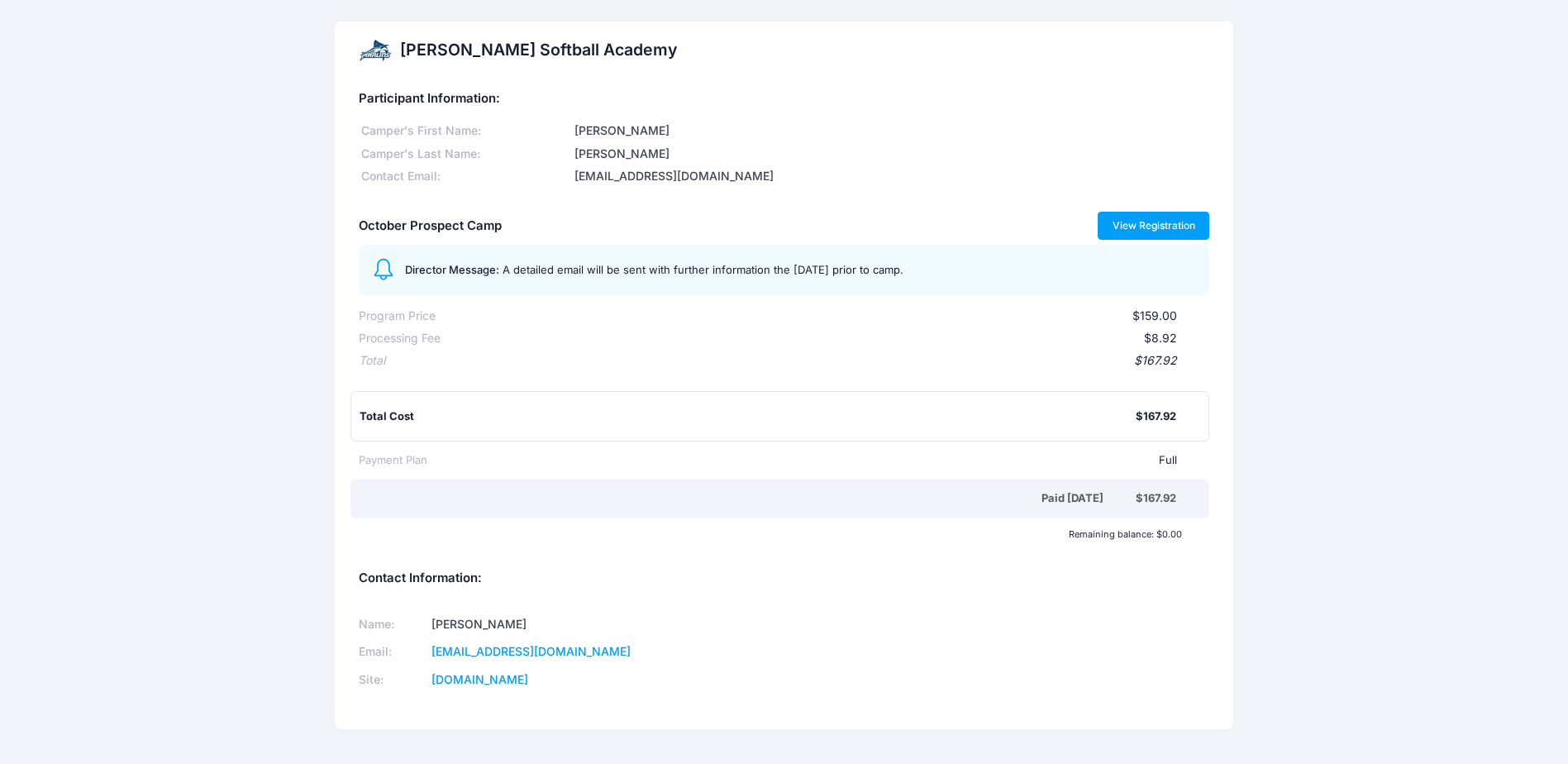
click at [1129, 220] on link "View Registration" at bounding box center [1154, 226] width 112 height 28
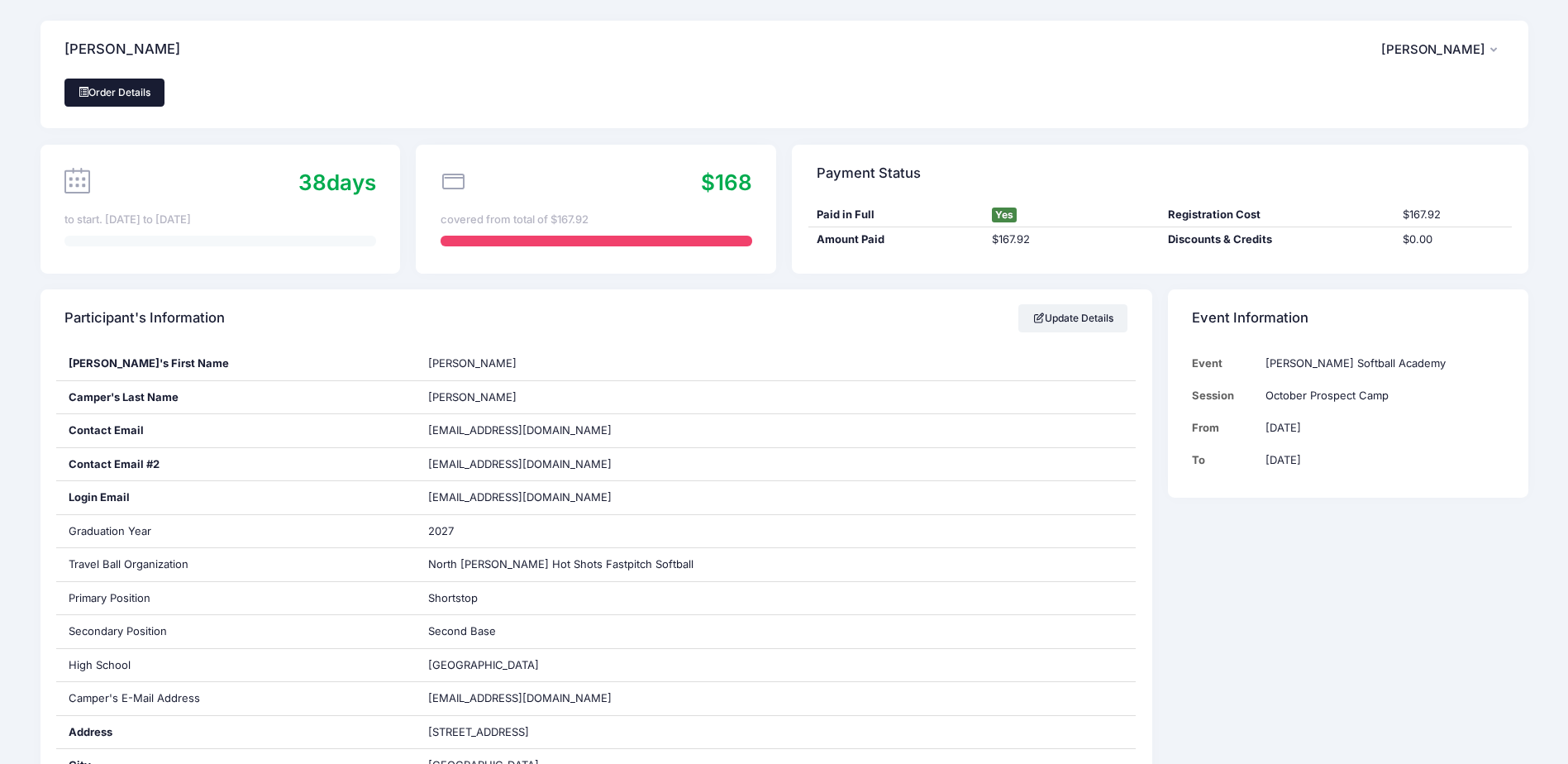
click at [132, 88] on link "Order Details" at bounding box center [115, 92] width 100 height 28
click at [1482, 53] on span "[PERSON_NAME]" at bounding box center [1433, 49] width 104 height 15
click at [1346, 140] on link "Logout" at bounding box center [1400, 138] width 191 height 31
